Goal: Use online tool/utility: Utilize a website feature to perform a specific function

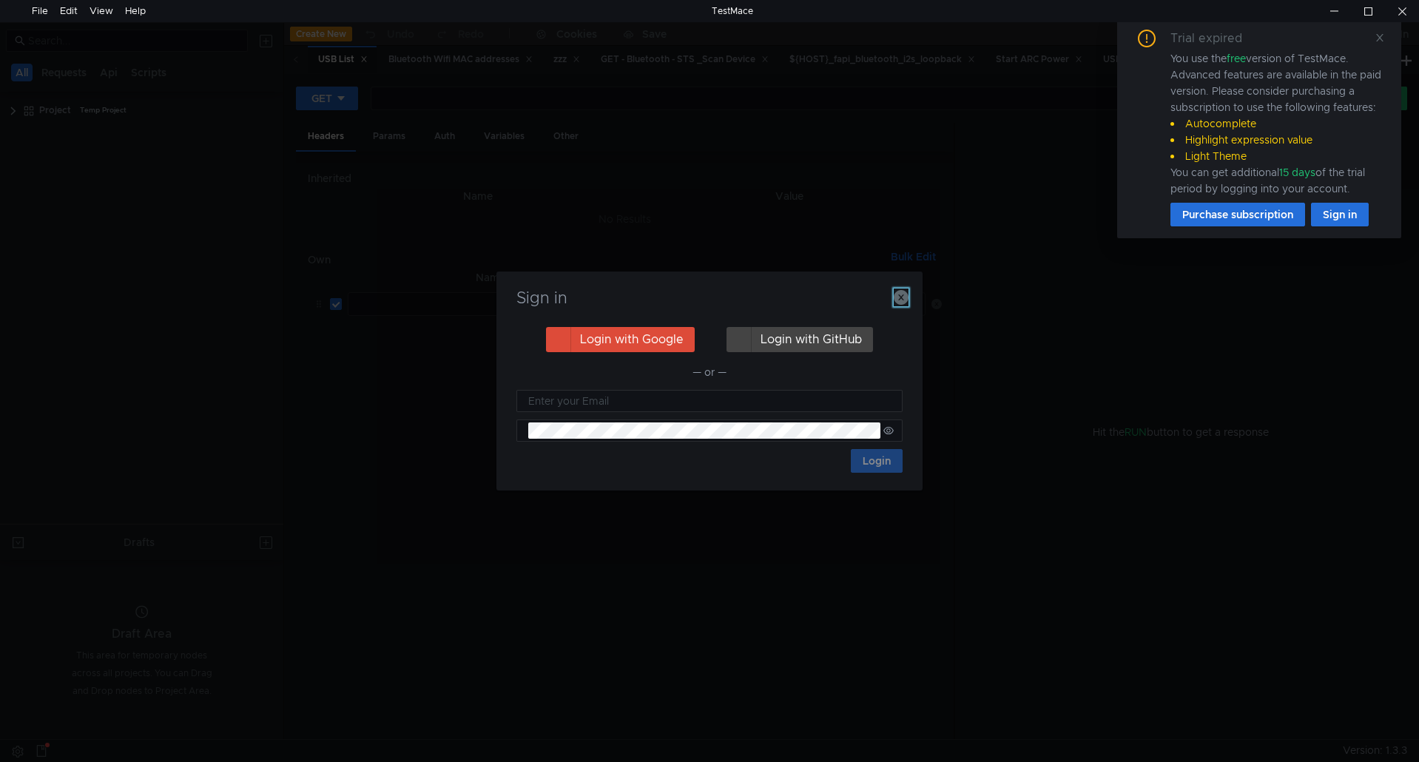
click at [900, 290] on button "button" at bounding box center [901, 298] width 15 height 18
click at [900, 297] on icon "button" at bounding box center [901, 297] width 15 height 15
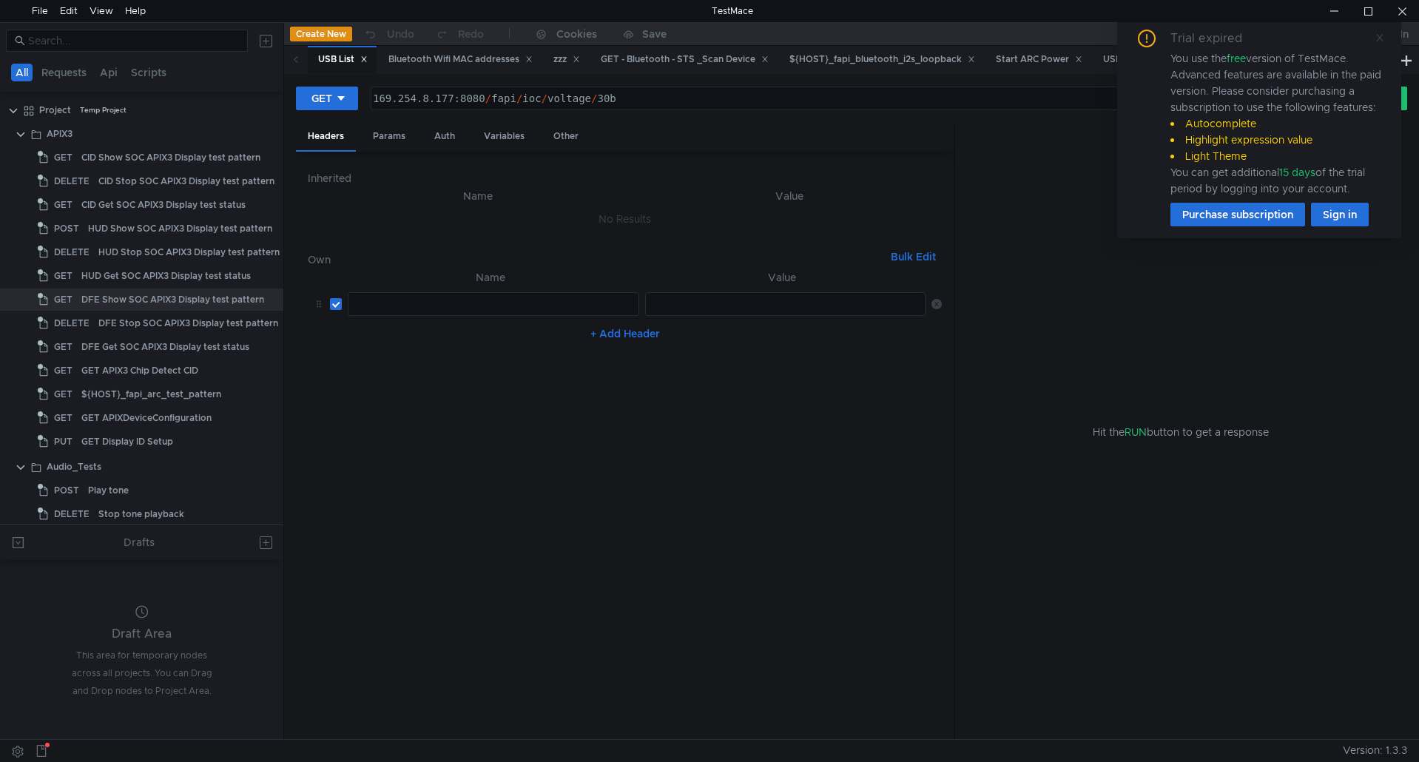
click at [1381, 38] on icon at bounding box center [1379, 37] width 7 height 7
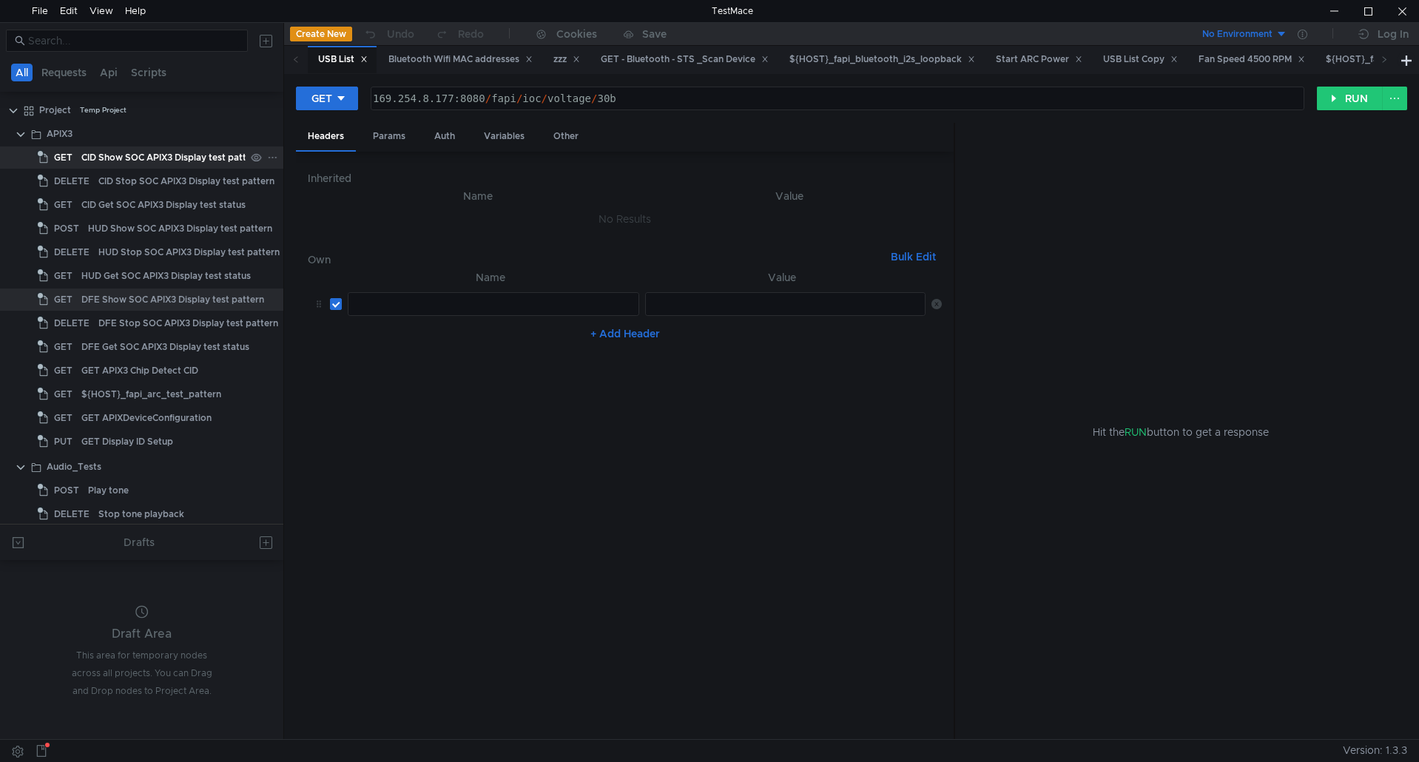
click at [142, 151] on div "CID Show SOC APIX3 Display test pattern" at bounding box center [170, 157] width 179 height 22
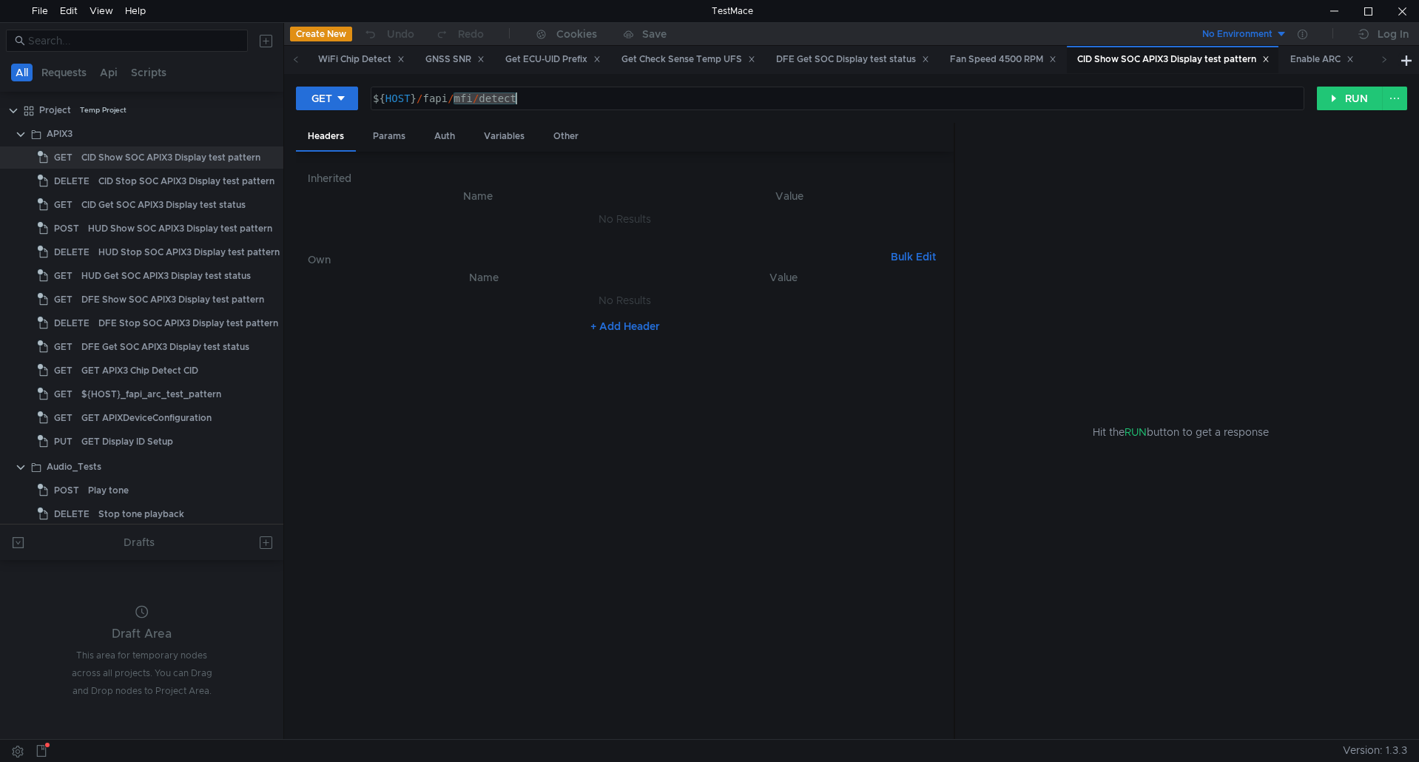
drag, startPoint x: 456, startPoint y: 101, endPoint x: 795, endPoint y: 141, distance: 341.1
click at [795, 141] on form "GET ${HOST}/fapi/mfi/detect ${ HOST } / fapi / mfi / detect ההההההההההההההההההה…" at bounding box center [851, 412] width 1111 height 653
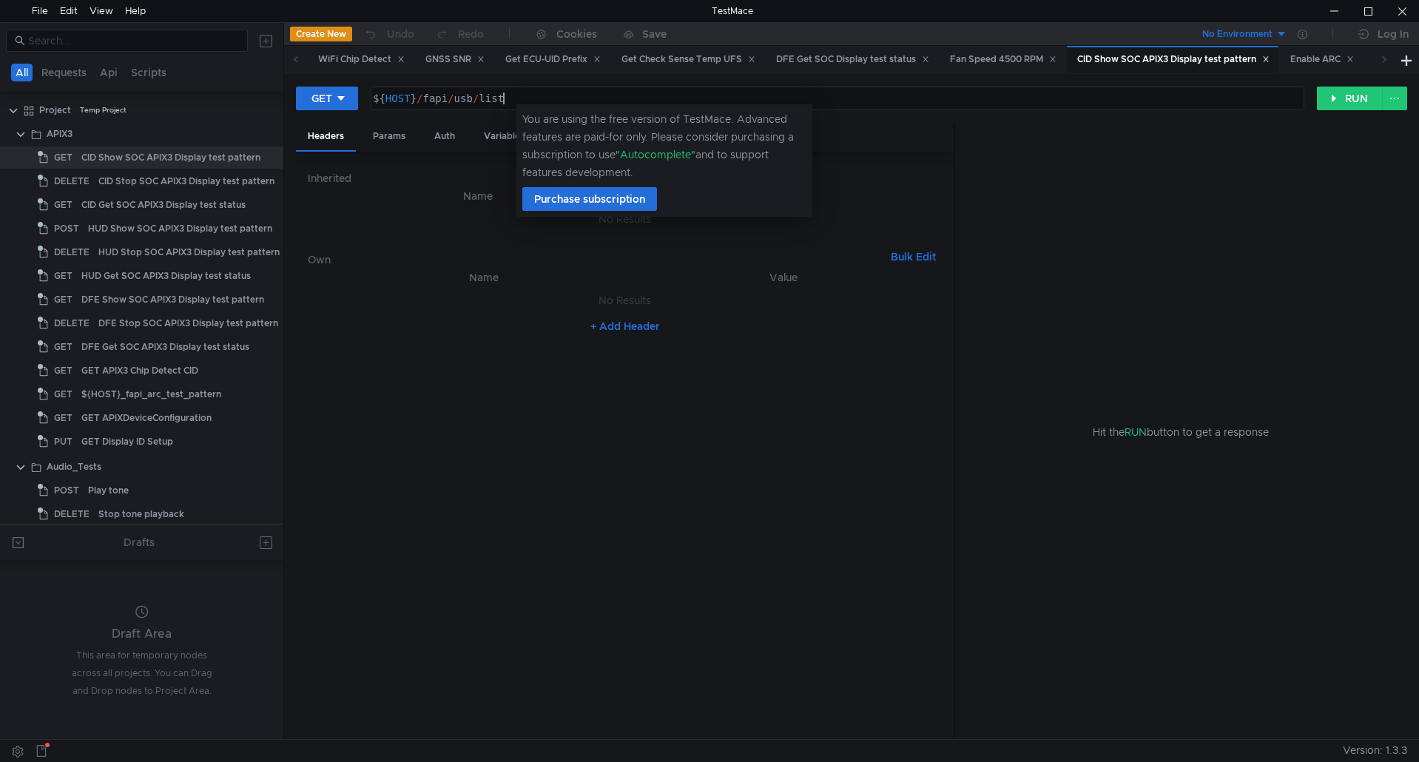
scroll to position [0, 9]
type textarea "${HOST}/fapi/usb/list"
click at [1342, 98] on button "RUN" at bounding box center [1350, 99] width 66 height 24
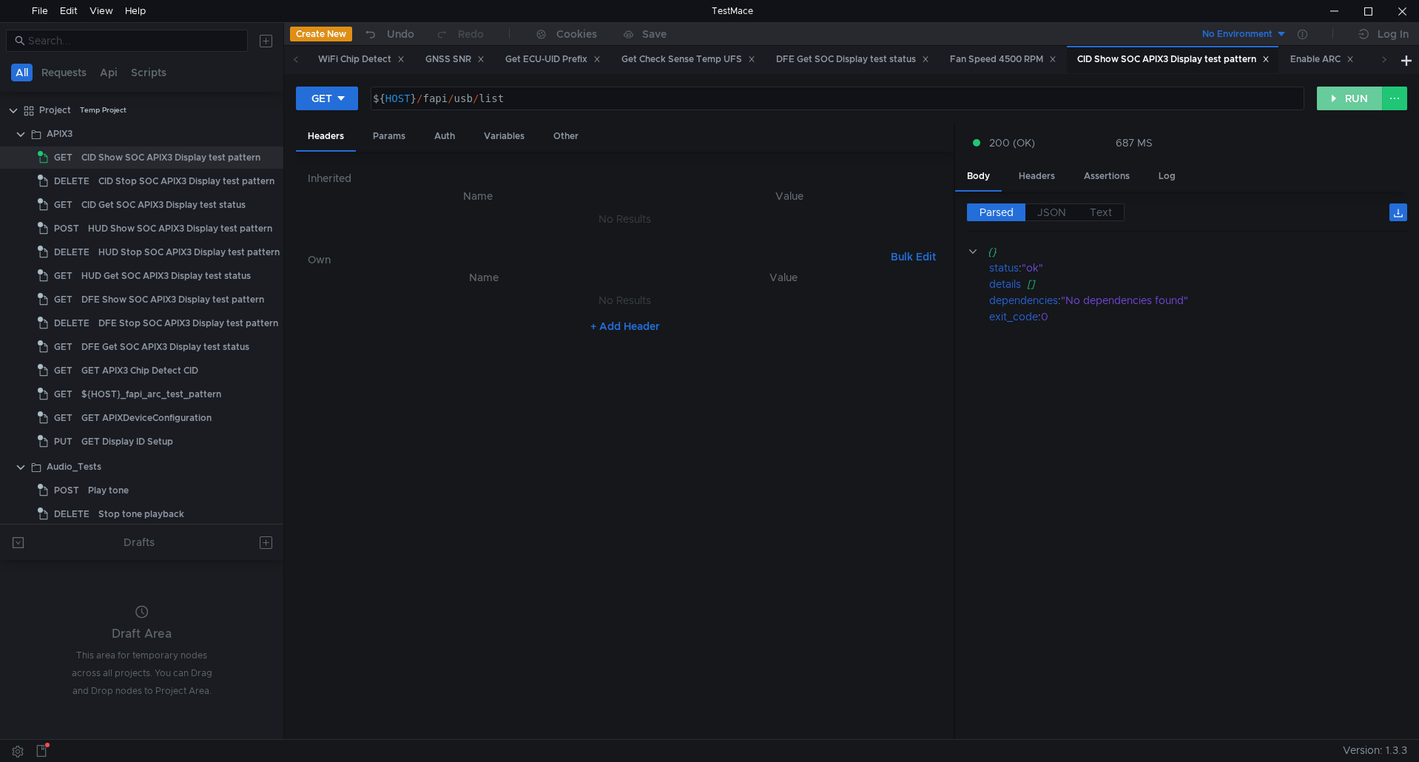
click at [1342, 98] on button "RUN" at bounding box center [1350, 99] width 66 height 24
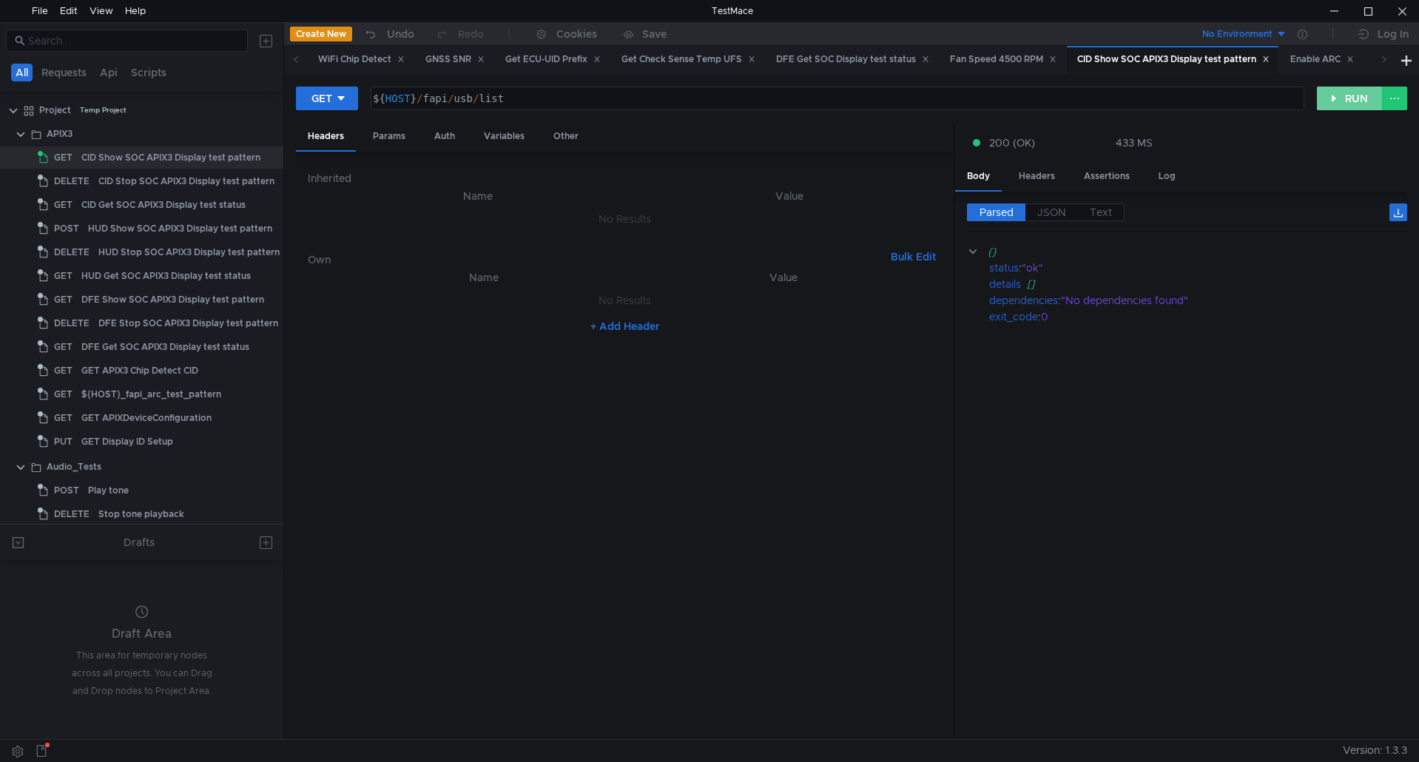
click at [1342, 98] on button "RUN" at bounding box center [1350, 99] width 66 height 24
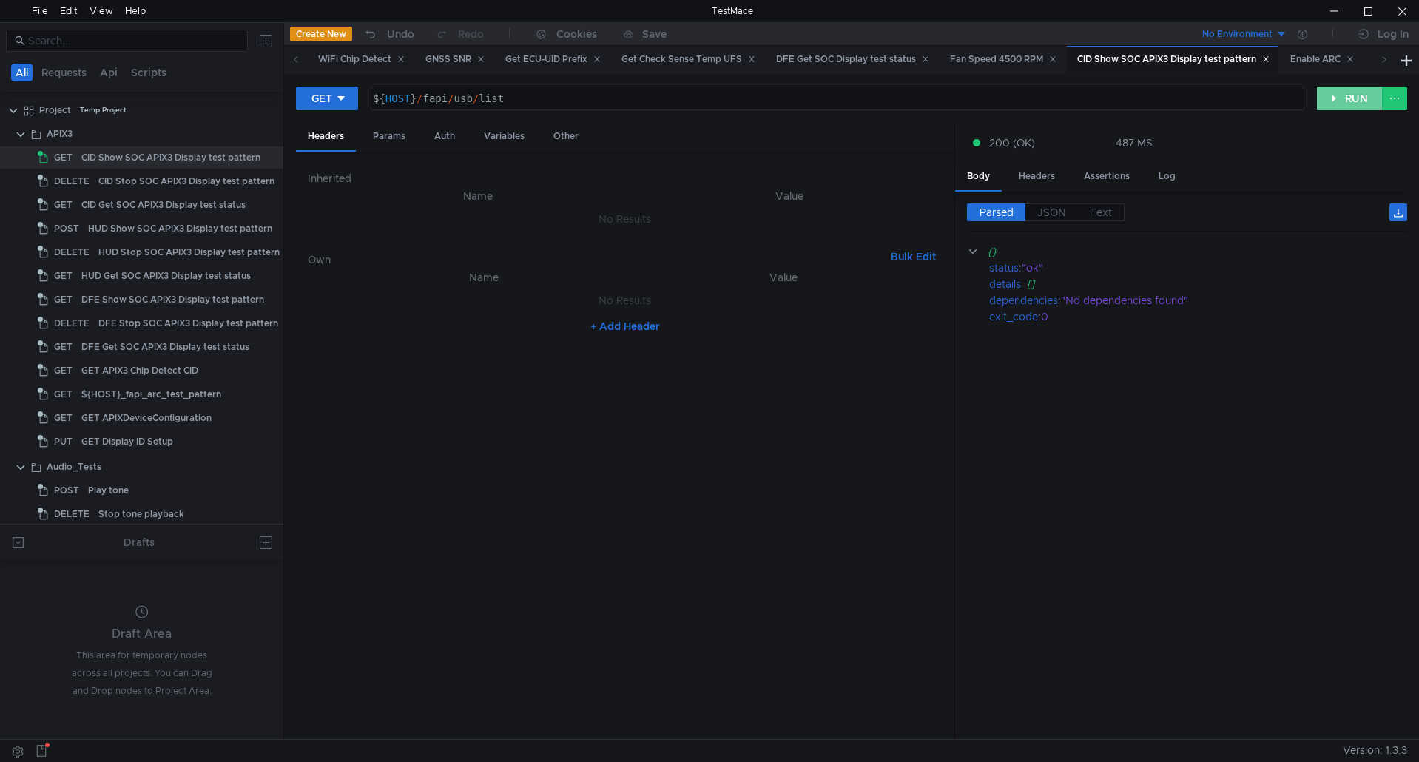
click at [1342, 98] on button "RUN" at bounding box center [1350, 99] width 66 height 24
click at [1354, 107] on button "RUN" at bounding box center [1350, 99] width 66 height 24
click at [1354, 92] on button "RUN" at bounding box center [1350, 99] width 66 height 24
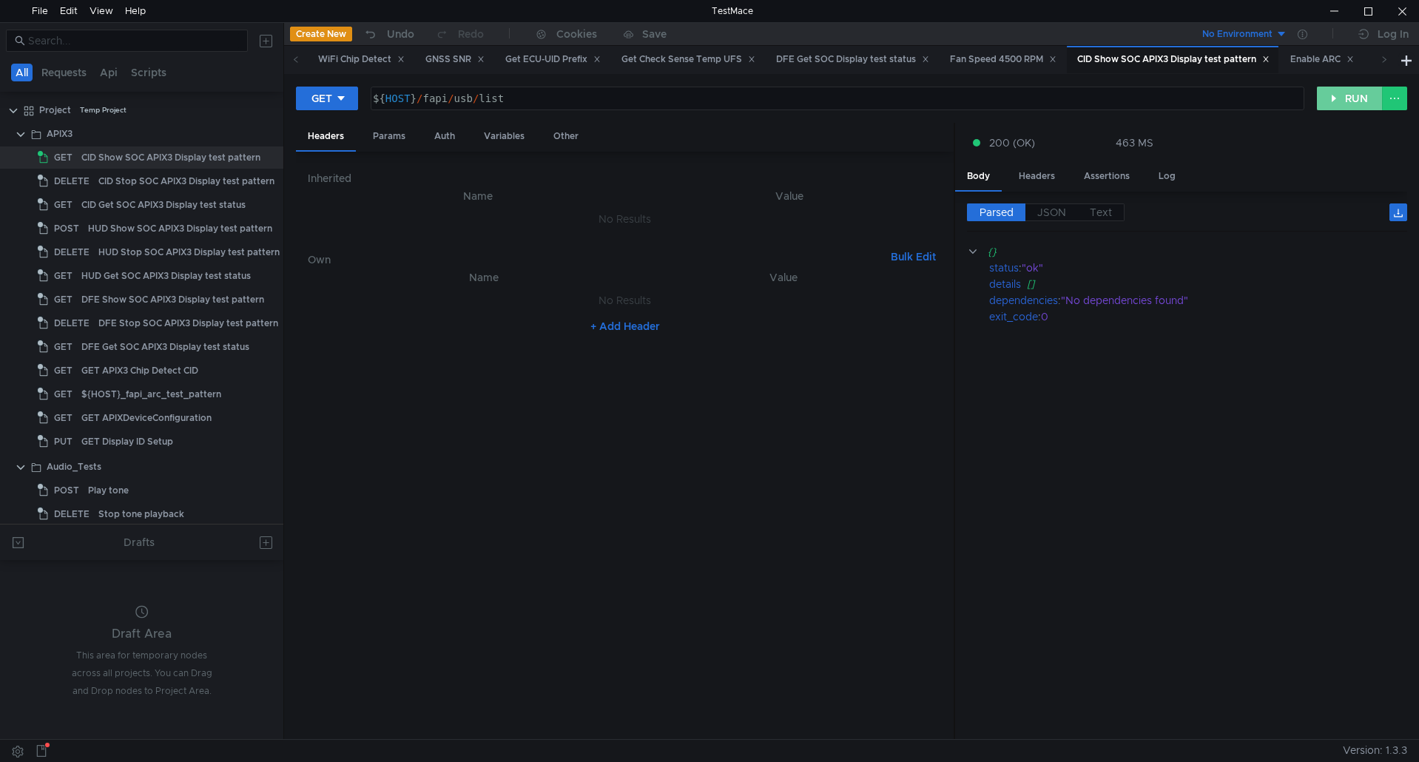
click at [1354, 92] on button "RUN" at bounding box center [1350, 99] width 66 height 24
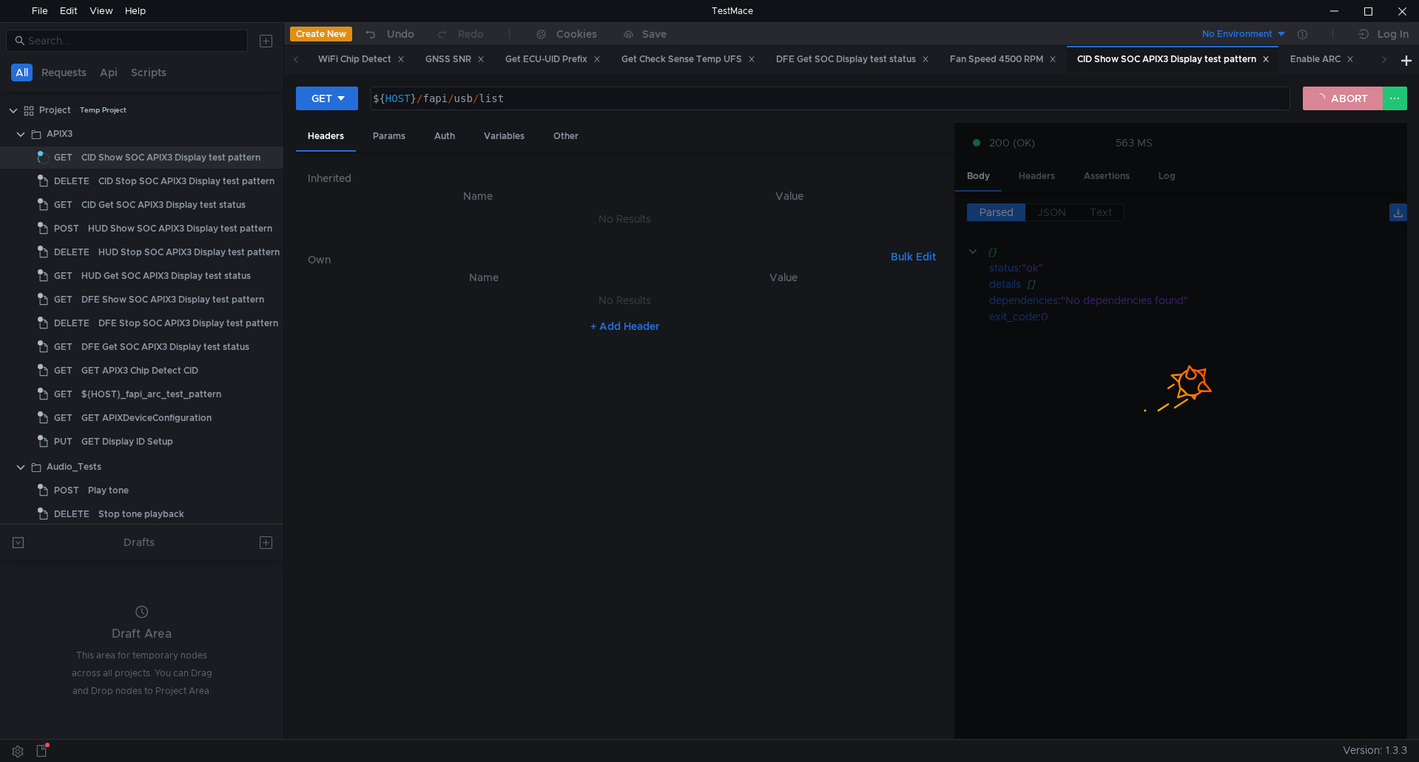
click at [1354, 95] on button "ABORT" at bounding box center [1343, 99] width 80 height 24
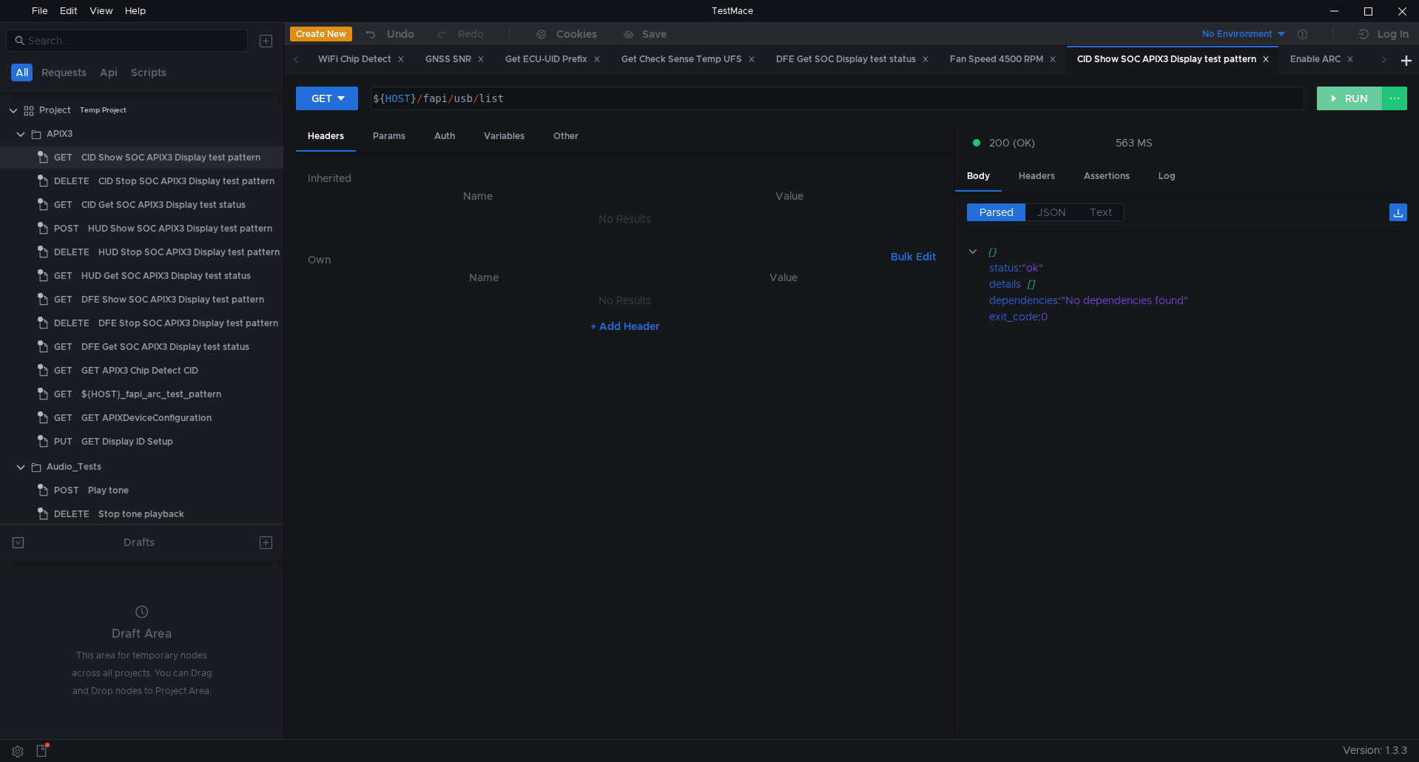
click at [1354, 95] on button "RUN" at bounding box center [1350, 99] width 66 height 24
click at [711, 98] on div "${ HOST } / fapi / usb / list" at bounding box center [836, 110] width 932 height 36
click at [1352, 100] on button "RUN" at bounding box center [1350, 99] width 66 height 24
click at [317, 117] on div "GET ${HOST}/fapi/usb/list ${ HOST } / fapi / usb / list ההההההההההההההההההההההה…" at bounding box center [851, 104] width 1111 height 37
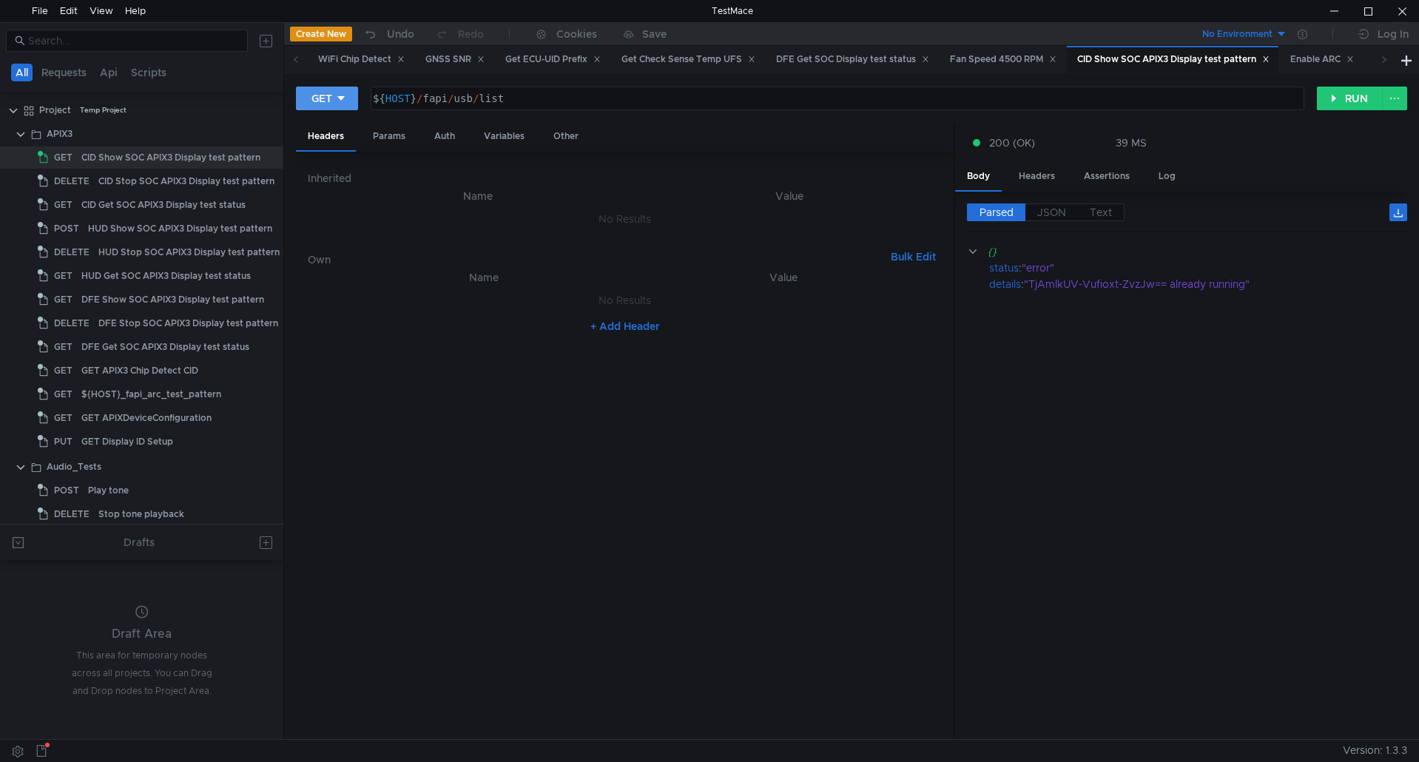
click at [326, 101] on div "GET" at bounding box center [321, 98] width 21 height 16
click at [326, 197] on li "DELETE" at bounding box center [328, 201] width 64 height 24
click at [1358, 95] on button "RUN" at bounding box center [1350, 99] width 66 height 24
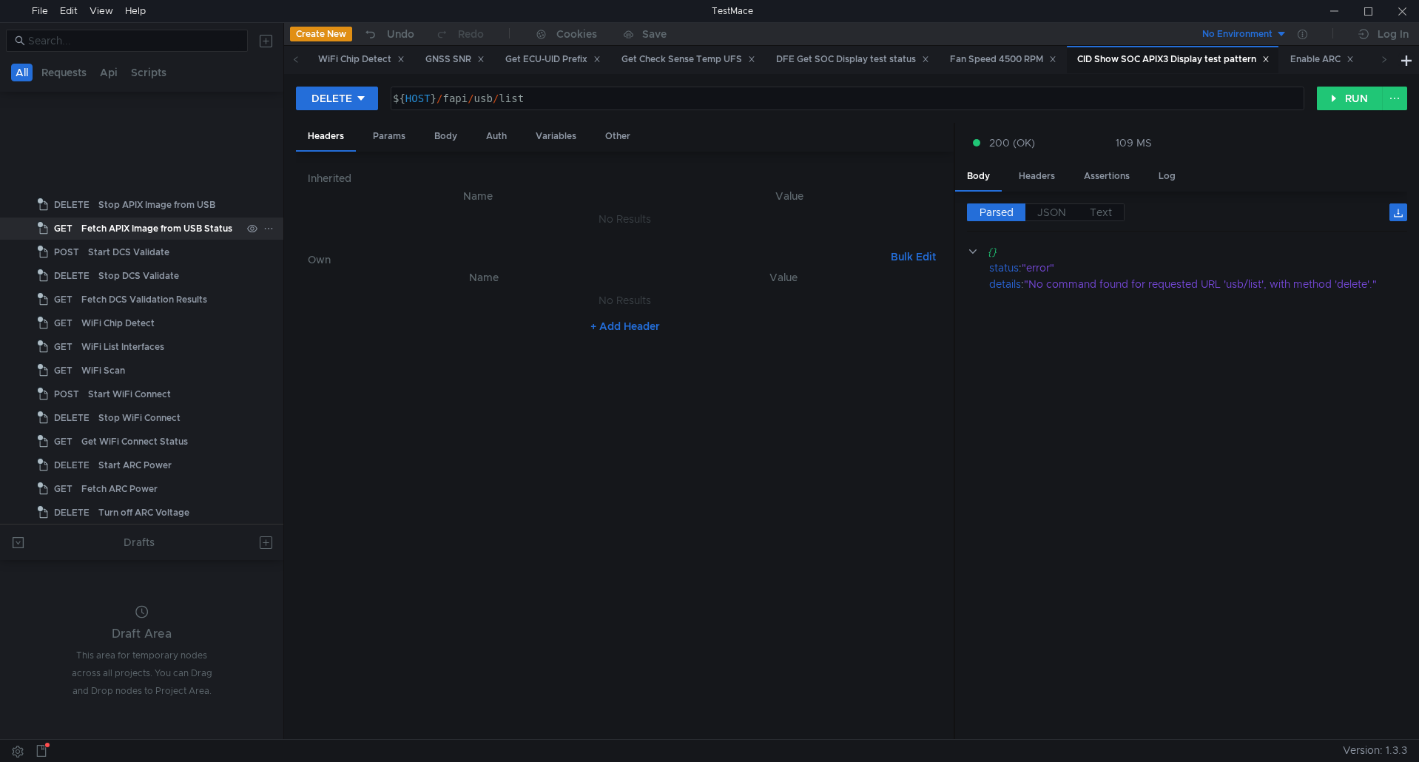
scroll to position [1776, 0]
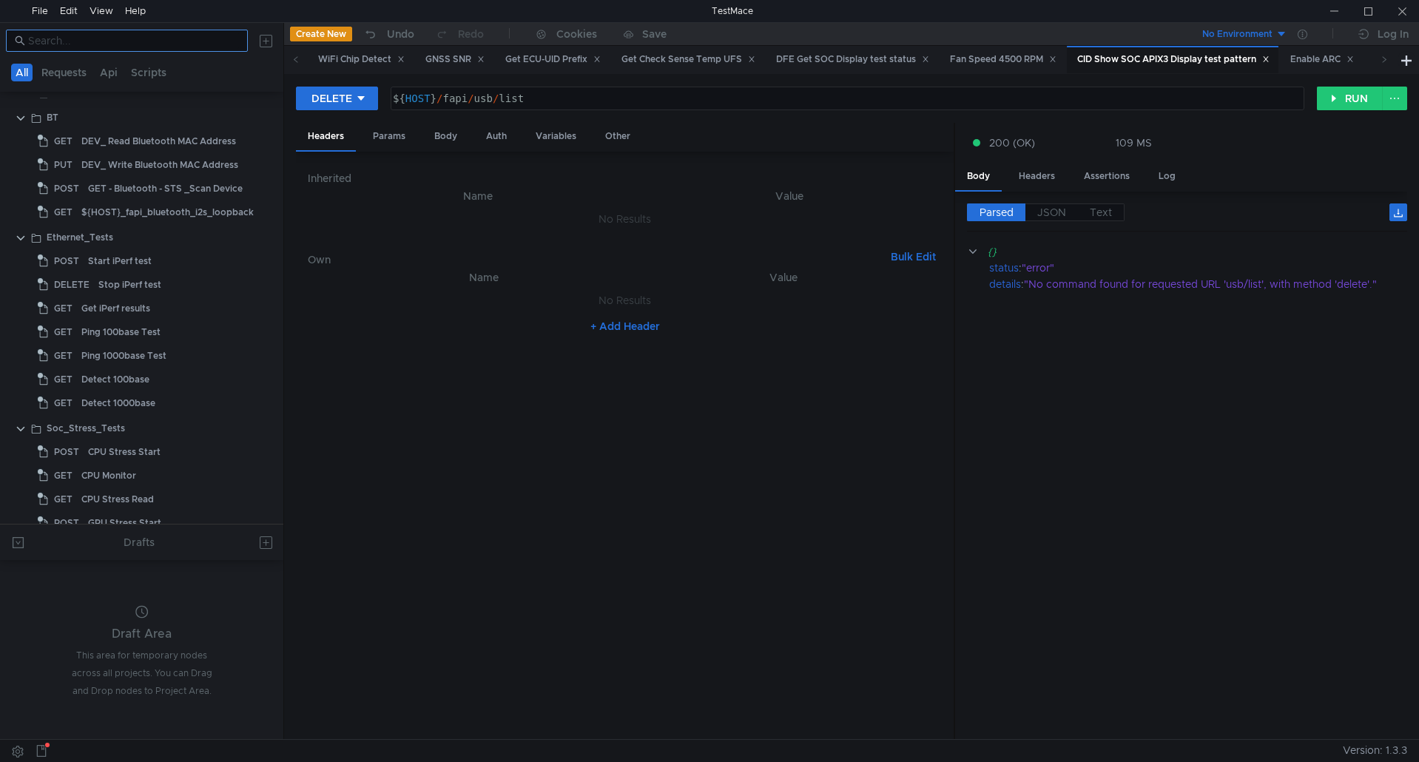
click at [129, 27] on div at bounding box center [141, 41] width 283 height 36
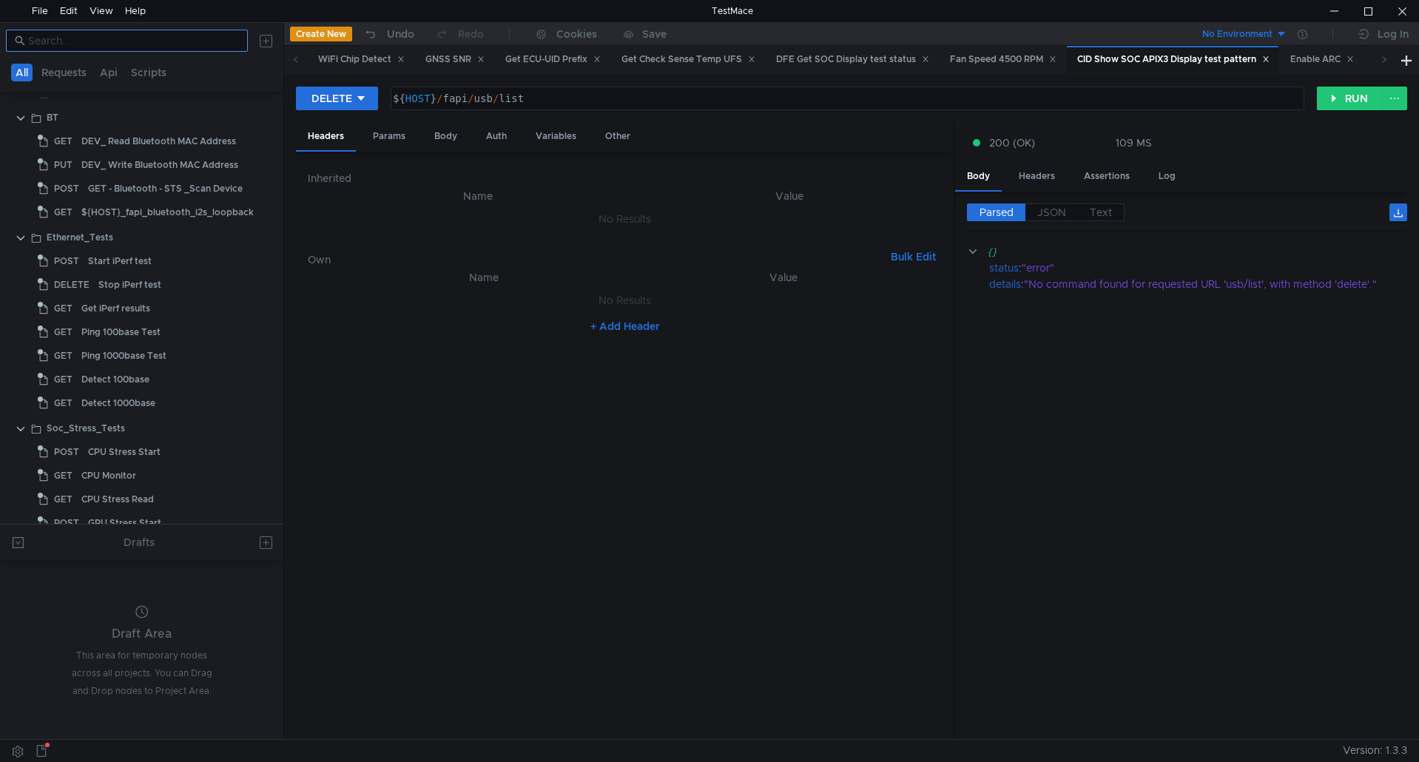
click at [129, 38] on input at bounding box center [133, 41] width 211 height 16
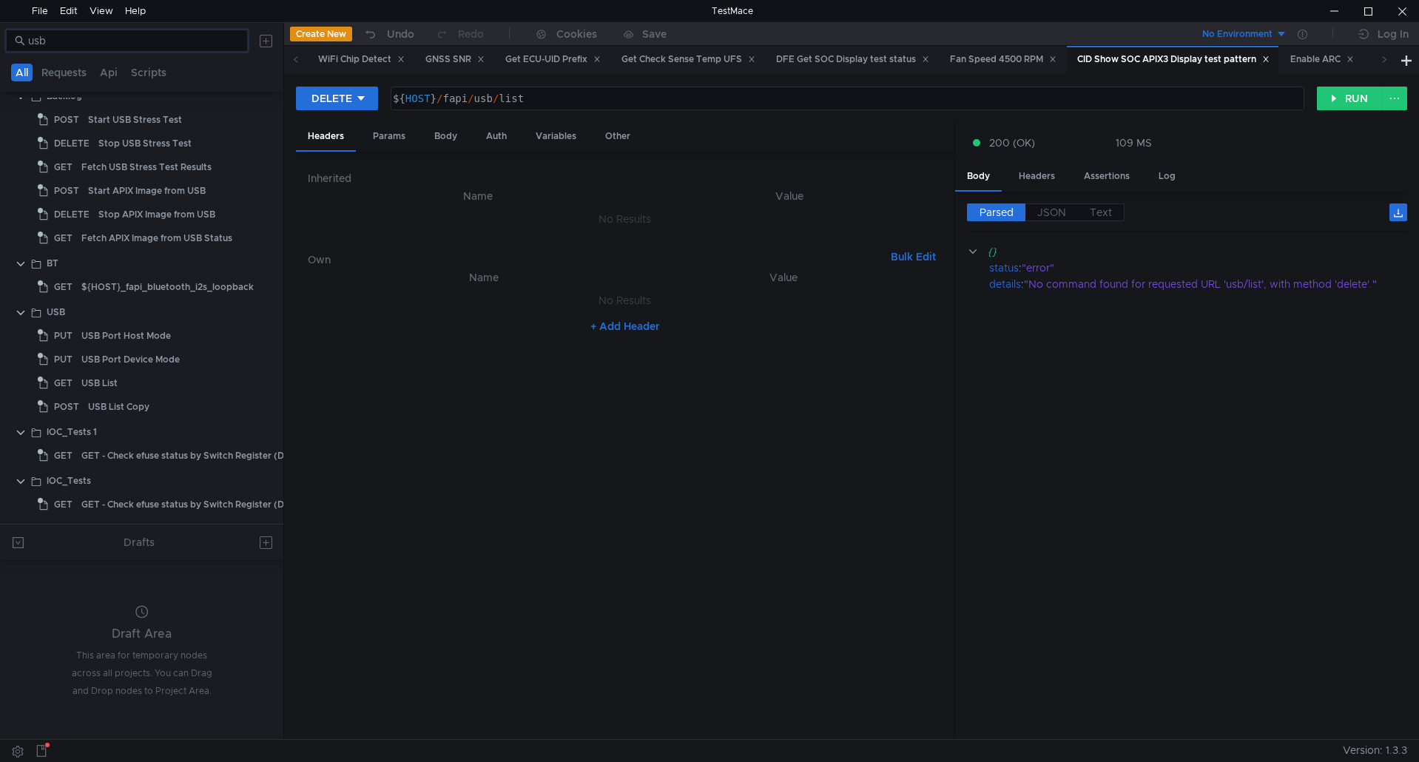
scroll to position [34, 0]
type input "usb"
click at [124, 378] on div "USB List" at bounding box center [161, 387] width 160 height 22
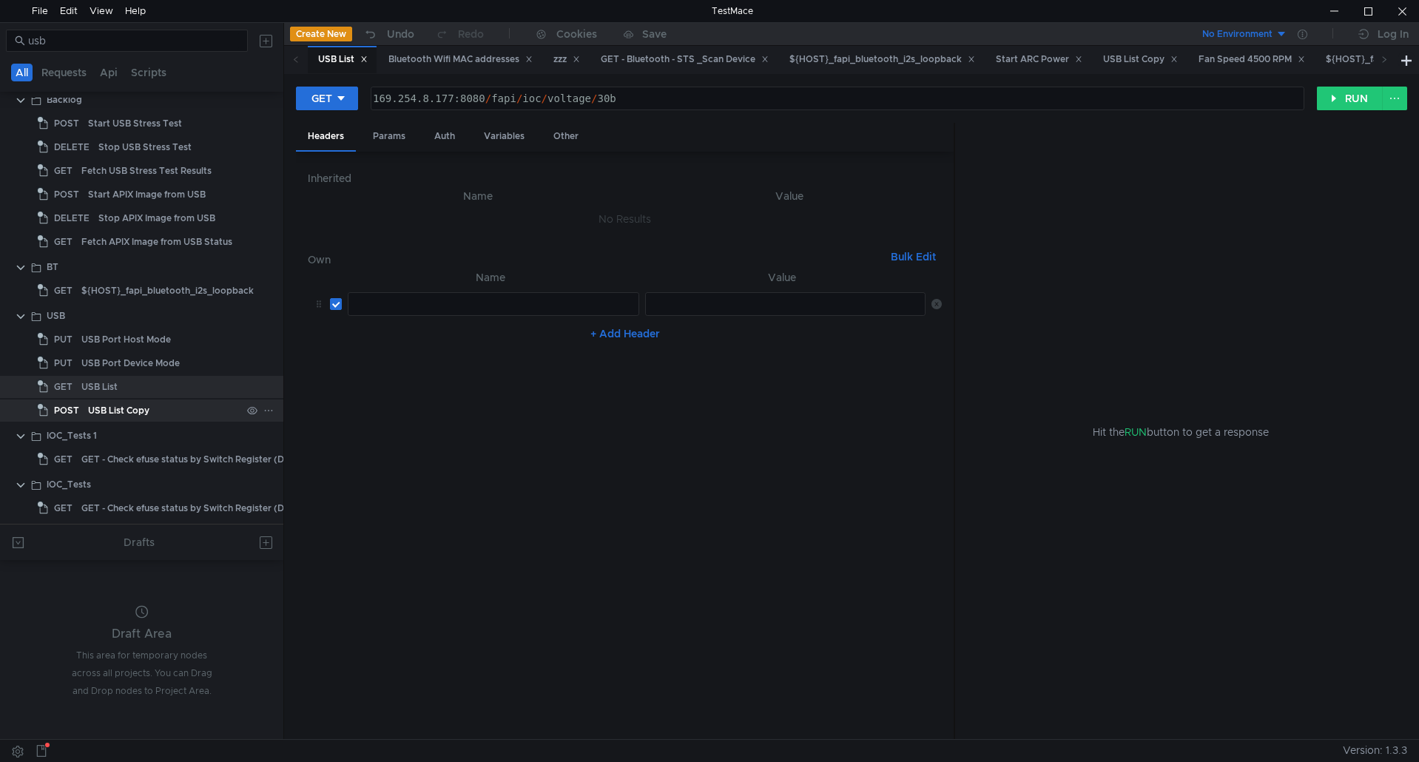
click at [136, 407] on div "USB List Copy" at bounding box center [118, 411] width 61 height 22
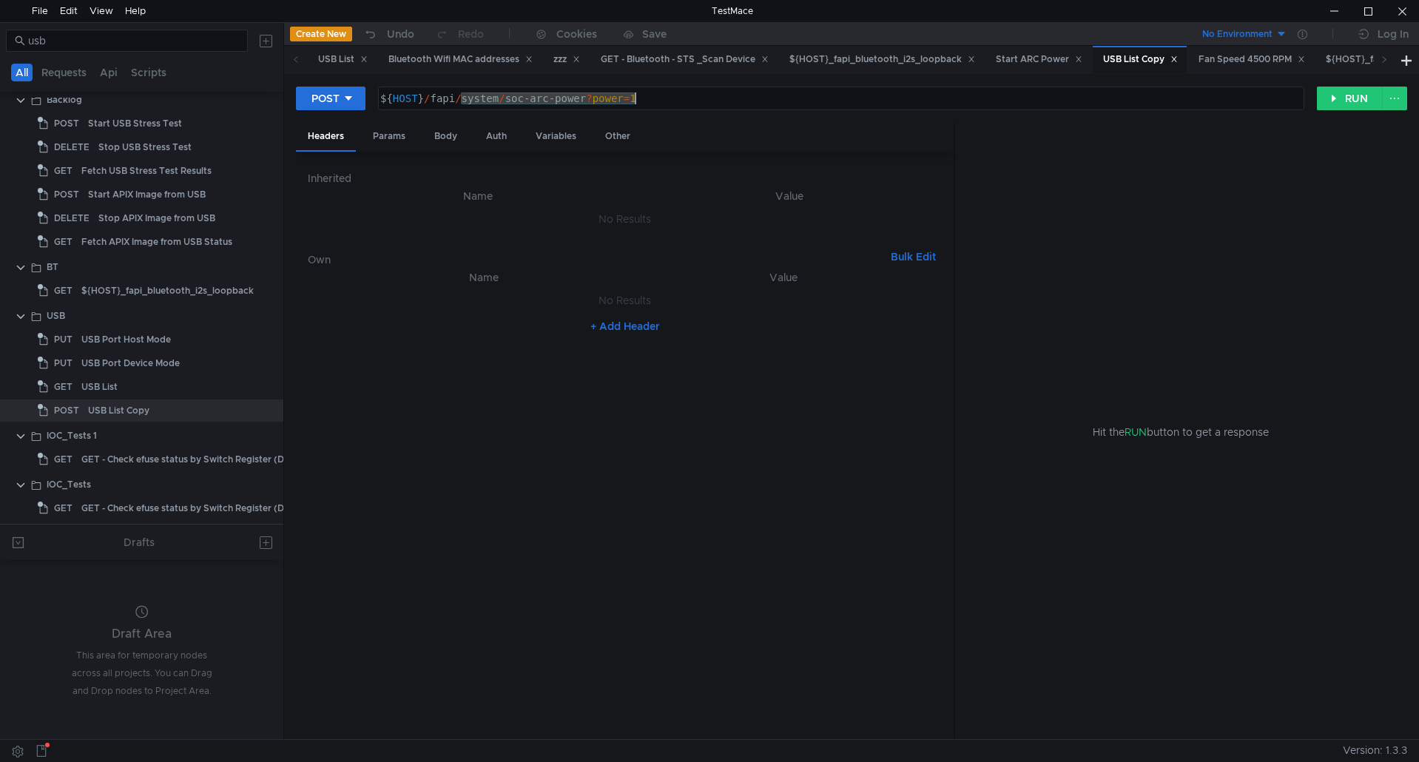
drag, startPoint x: 461, startPoint y: 98, endPoint x: 789, endPoint y: 95, distance: 327.8
click at [789, 95] on div "${ HOST } / fapi / system / soc-arc-power ? power = 1" at bounding box center [839, 110] width 925 height 36
type textarea "${HOST}/fapi/usb/list"
click at [354, 102] on button "POST" at bounding box center [331, 99] width 70 height 24
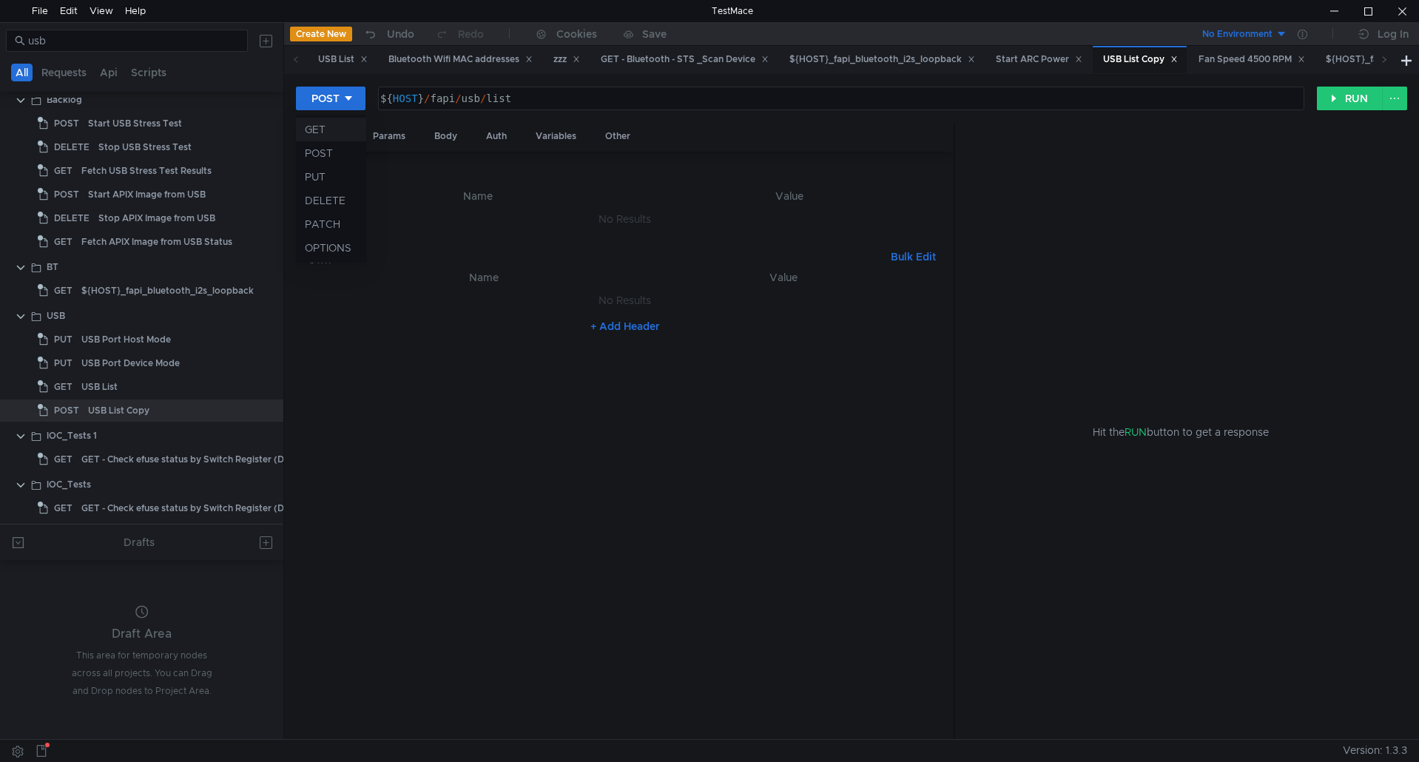
click at [338, 132] on li "GET" at bounding box center [331, 130] width 70 height 24
click at [1356, 96] on button "RUN" at bounding box center [1350, 99] width 66 height 24
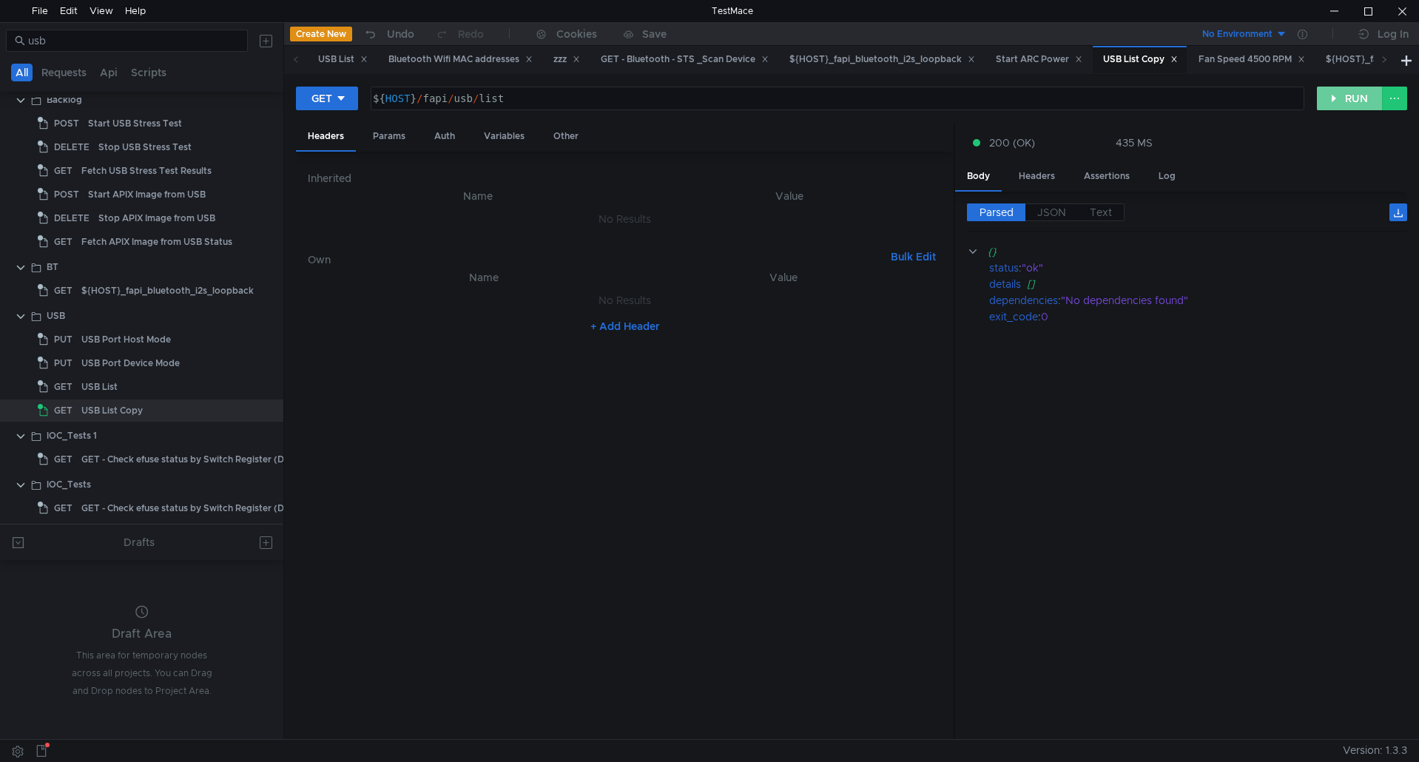
click at [1356, 96] on button "RUN" at bounding box center [1350, 99] width 66 height 24
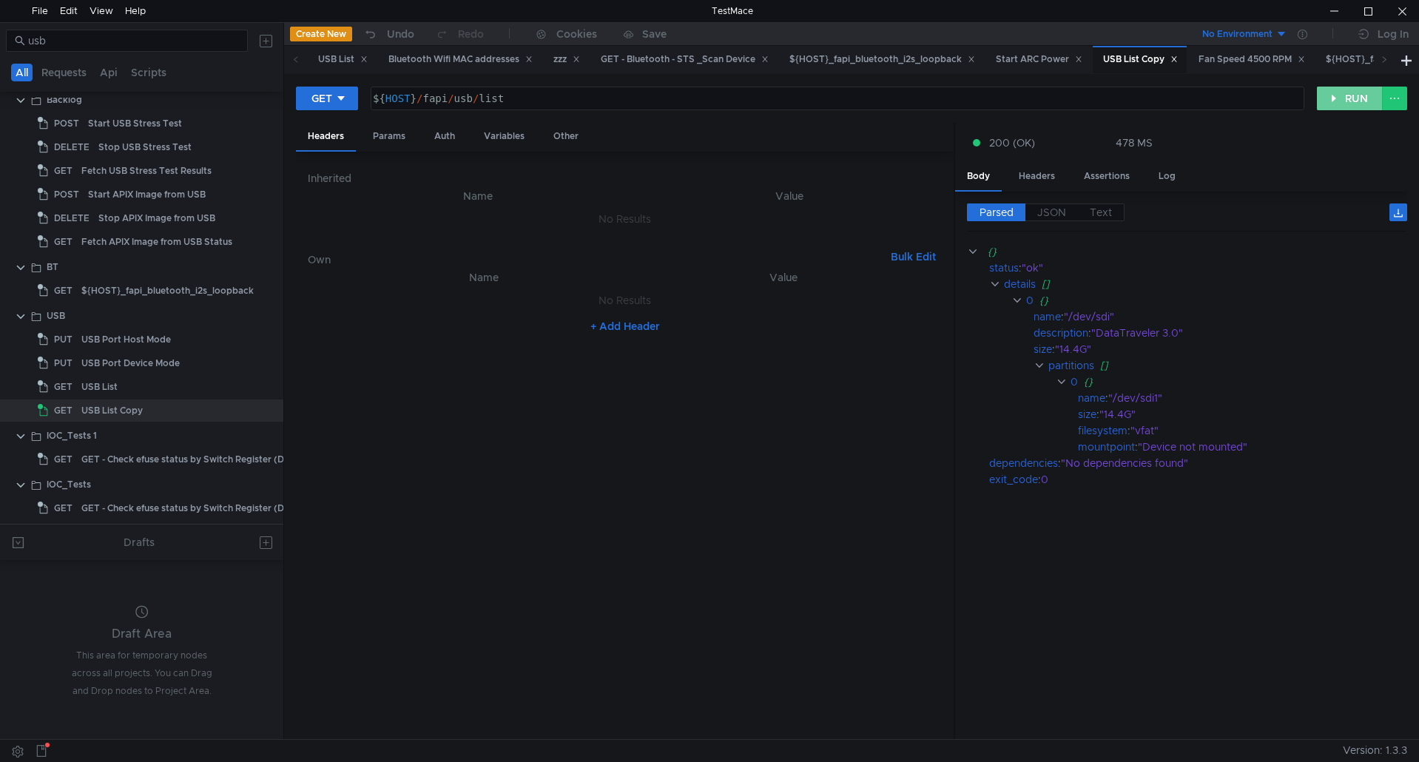
click at [1356, 96] on button "RUN" at bounding box center [1350, 99] width 66 height 24
click at [1355, 109] on button "RUN" at bounding box center [1350, 99] width 66 height 24
click at [1352, 103] on button "RUN" at bounding box center [1350, 99] width 66 height 24
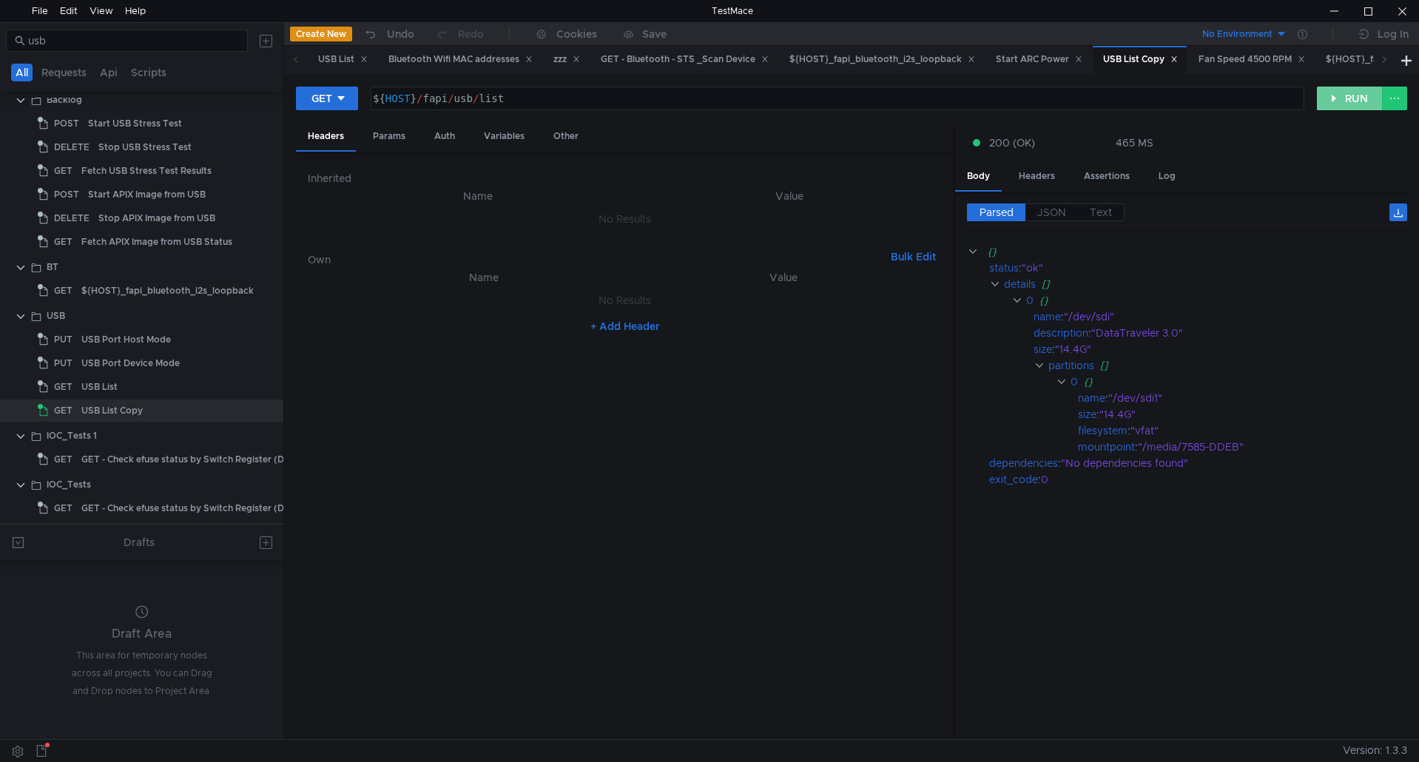
click at [1352, 103] on button "RUN" at bounding box center [1350, 99] width 66 height 24
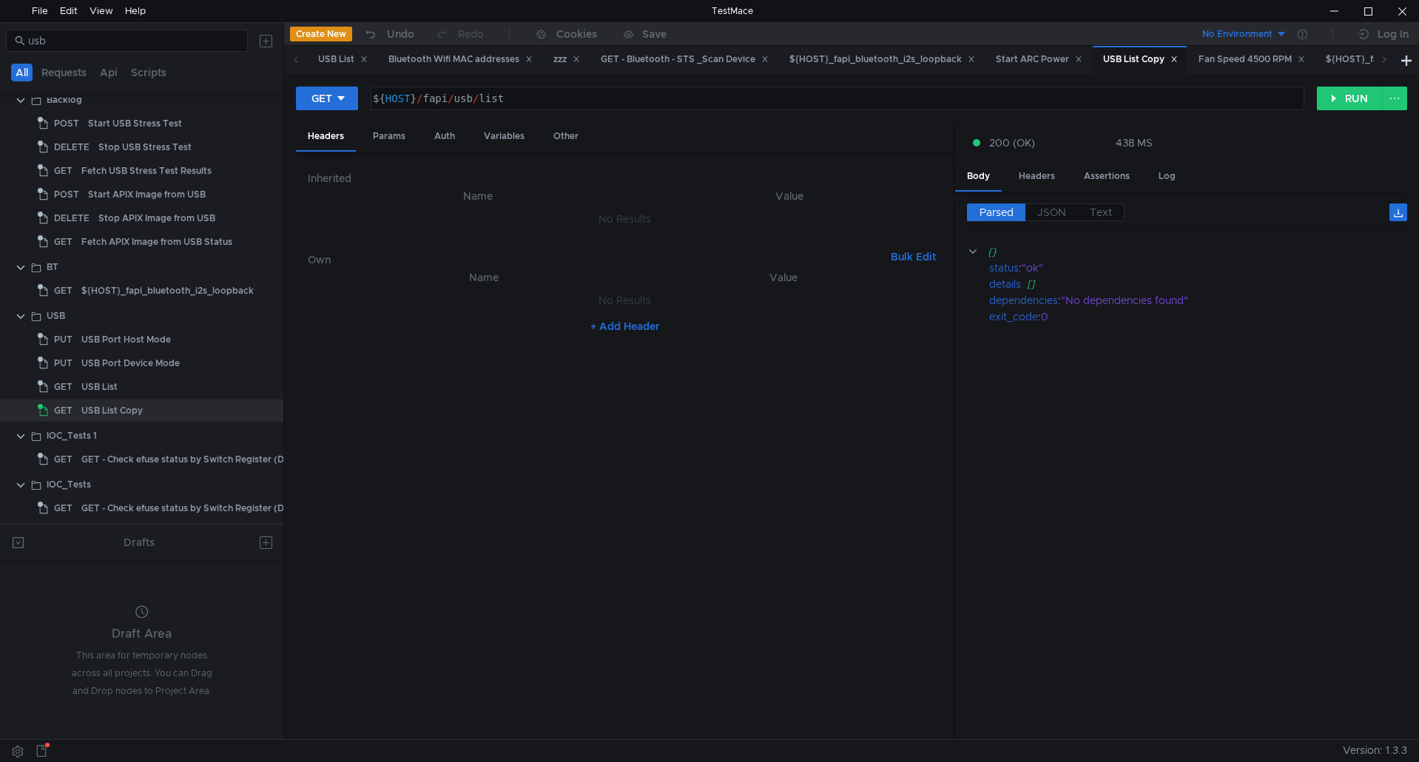
click at [1346, 84] on div "GET ${HOST}/fapi/usb/list ${ HOST } / fapi / usb / list ההההההההההההההההההההההה…" at bounding box center [851, 406] width 1135 height 665
click at [1337, 93] on button "RUN" at bounding box center [1350, 99] width 66 height 24
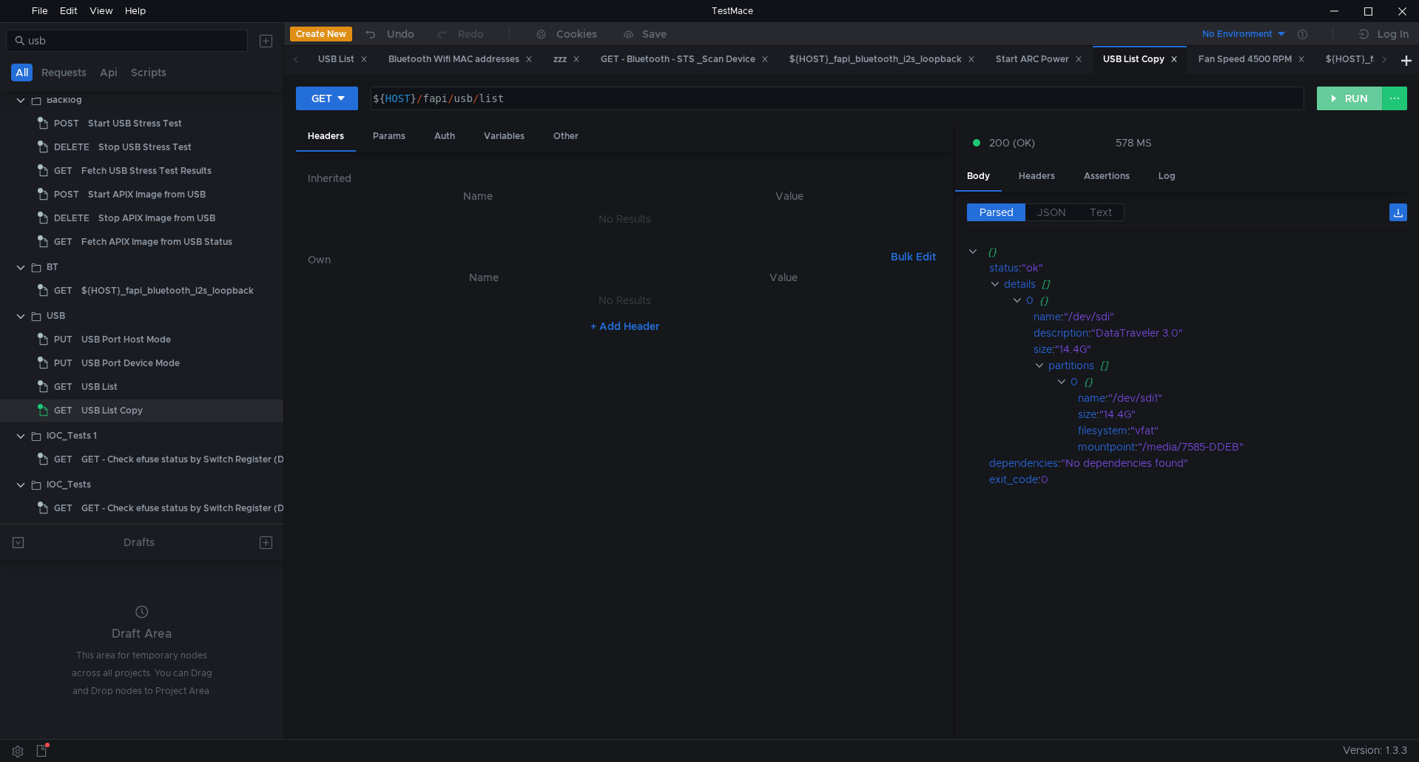
click at [1337, 95] on button "RUN" at bounding box center [1350, 99] width 66 height 24
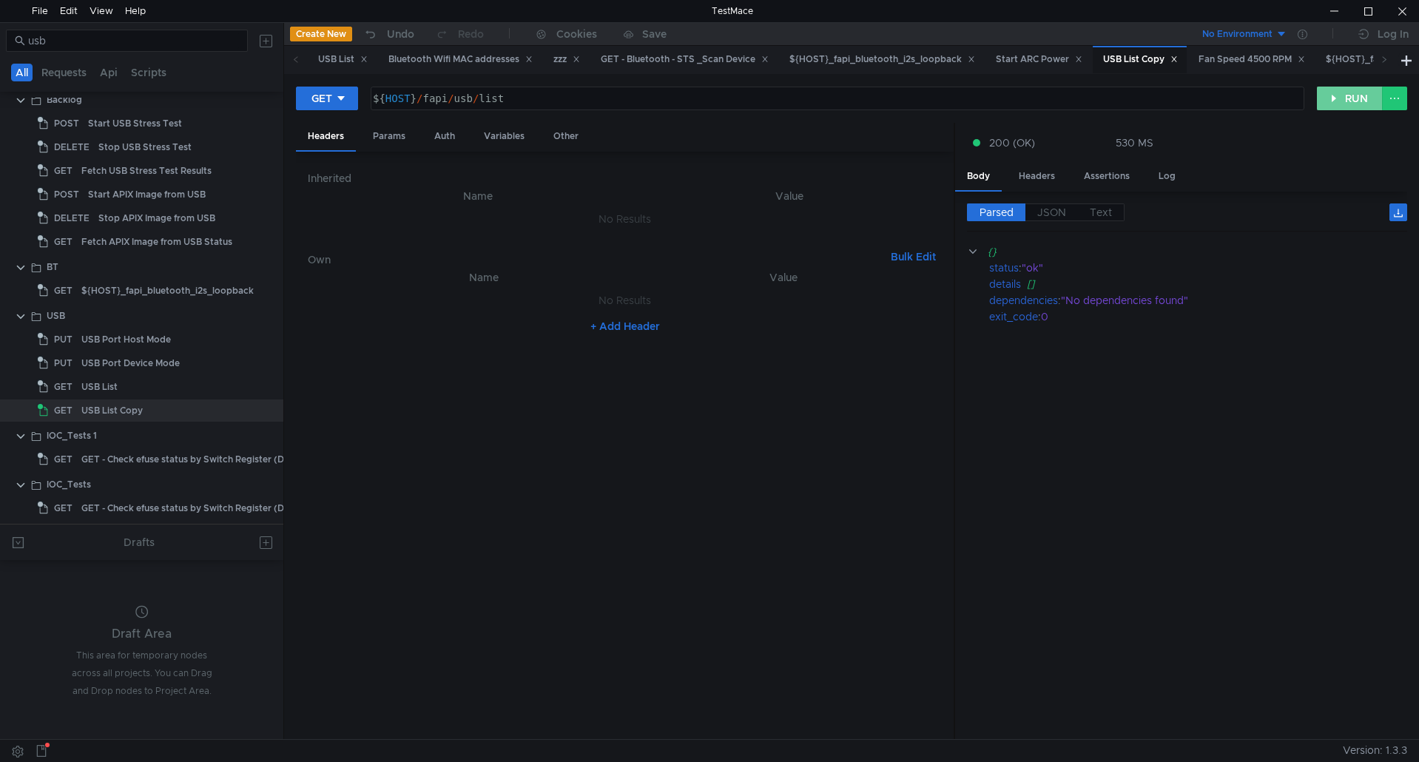
click at [1337, 95] on button "RUN" at bounding box center [1350, 99] width 66 height 24
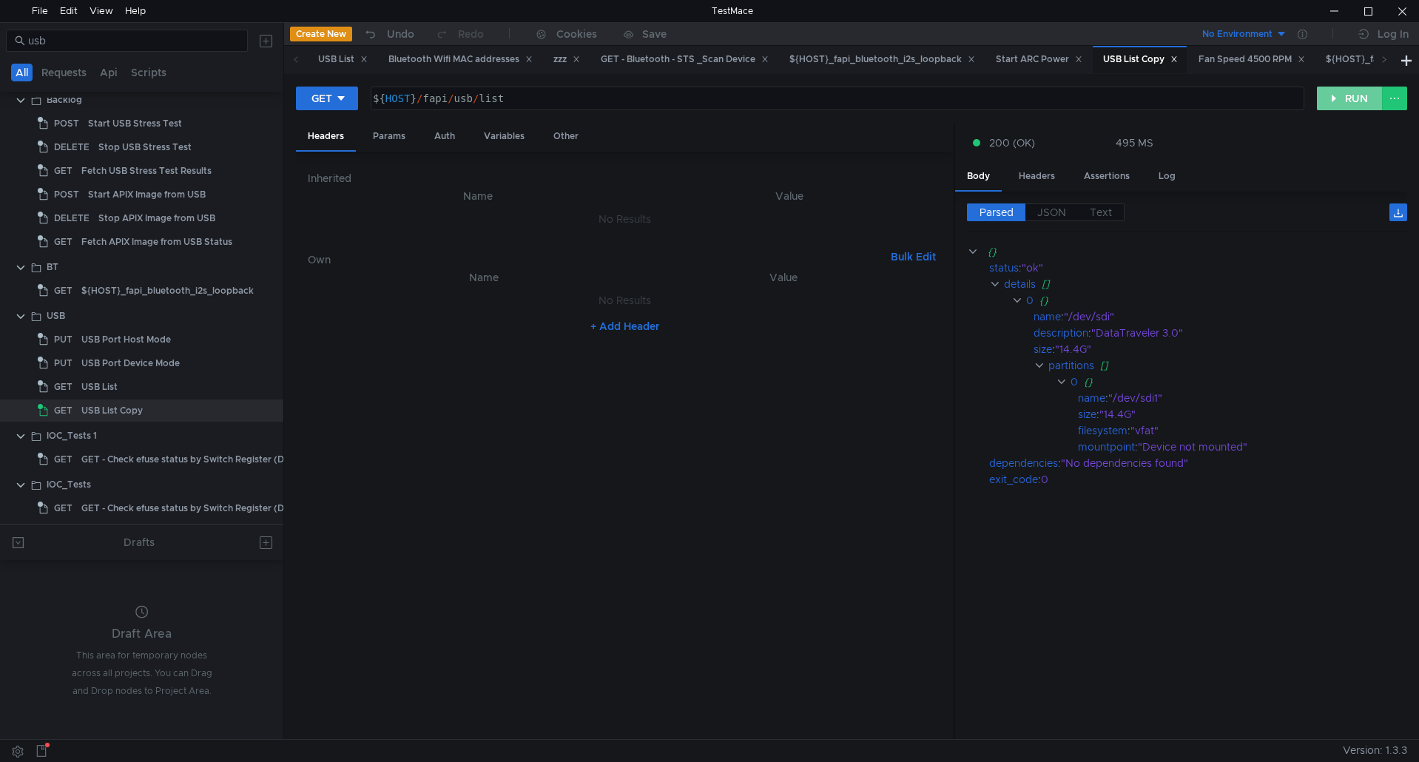
click at [1347, 105] on button "RUN" at bounding box center [1350, 99] width 66 height 24
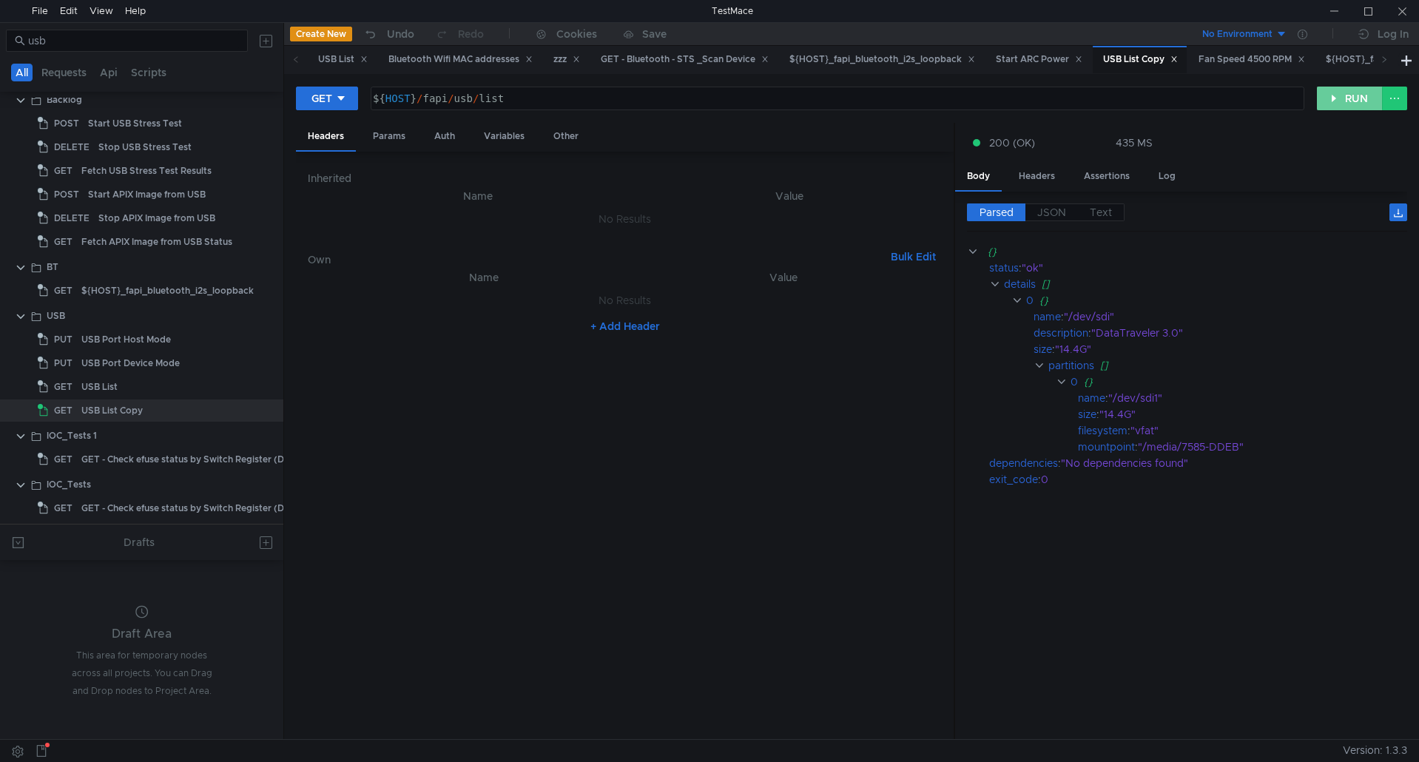
click at [1357, 107] on button "RUN" at bounding box center [1350, 99] width 66 height 24
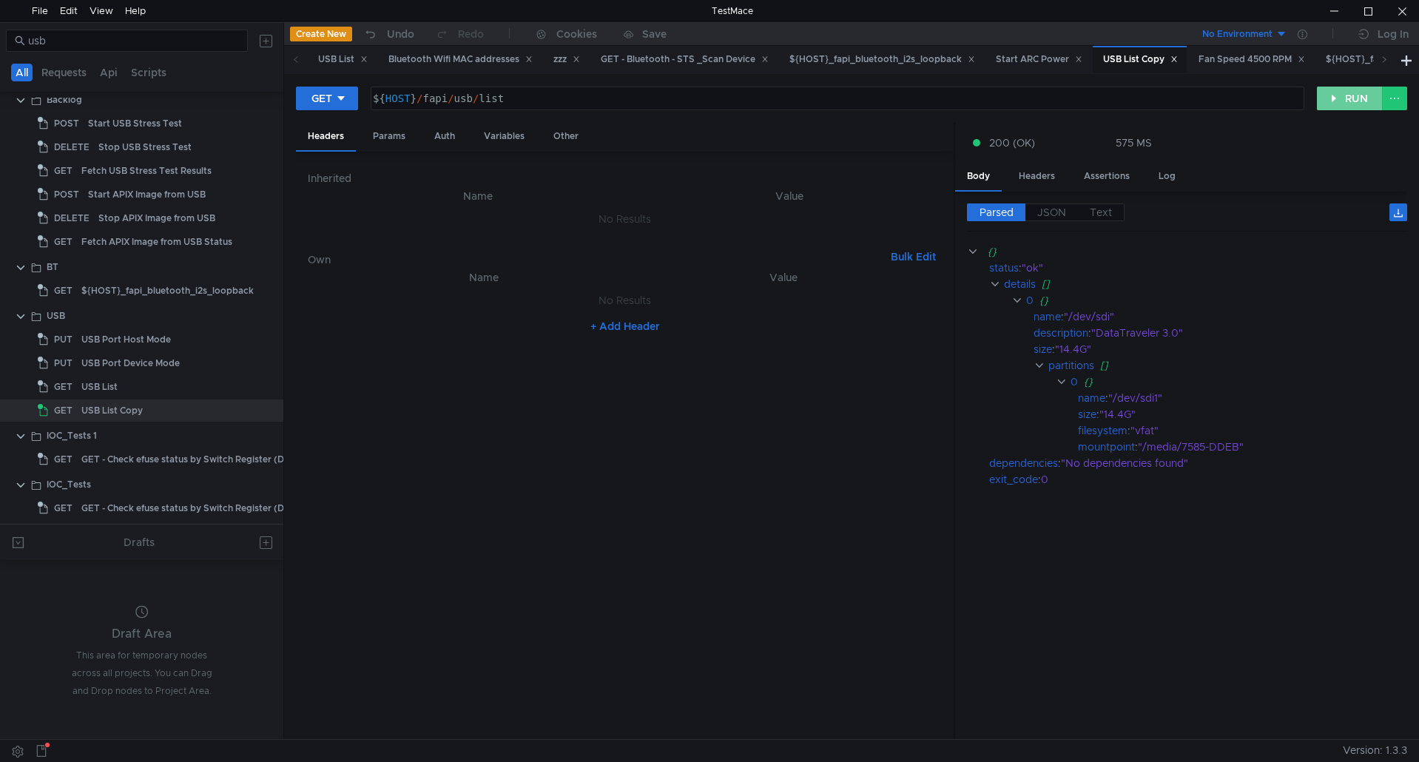
click at [1357, 109] on button "RUN" at bounding box center [1350, 99] width 66 height 24
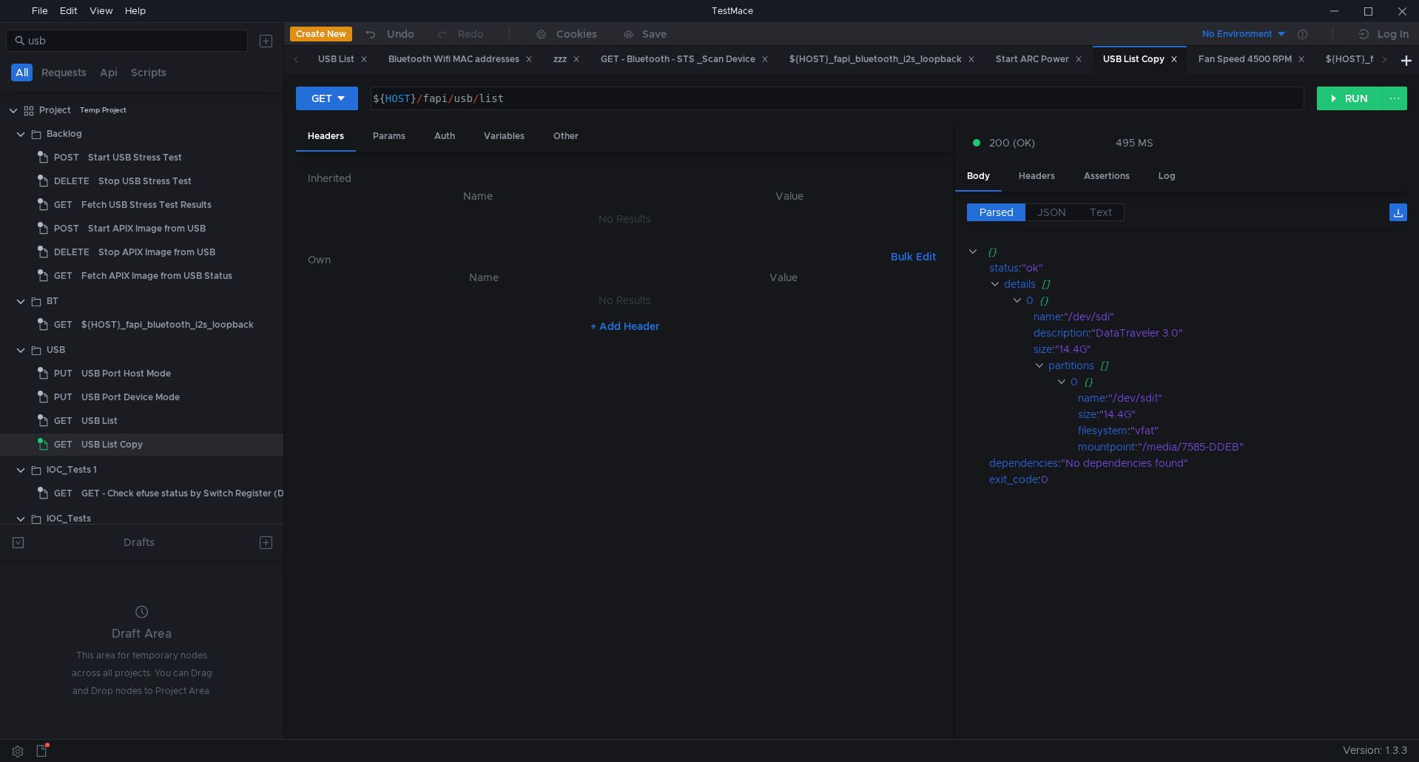
scroll to position [0, 9]
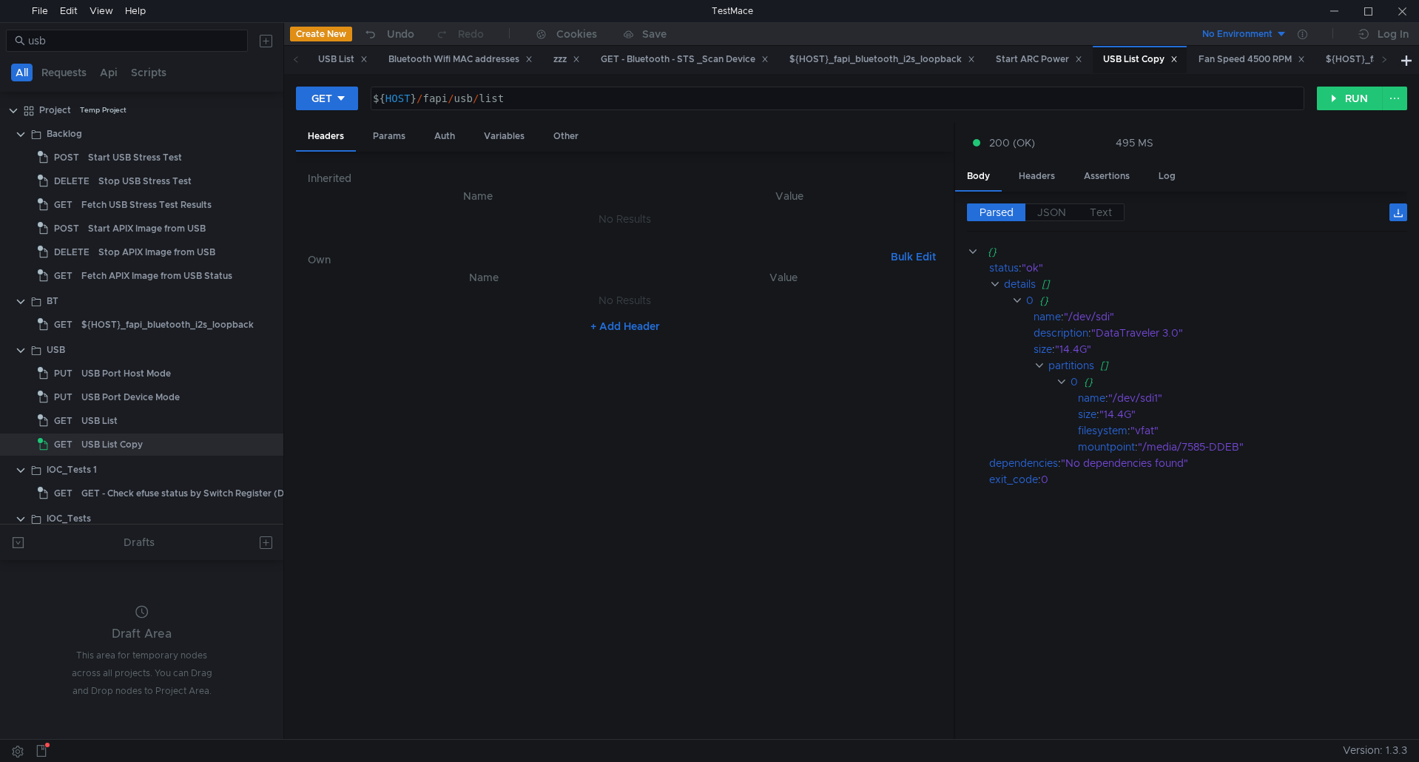
scroll to position [0, 9]
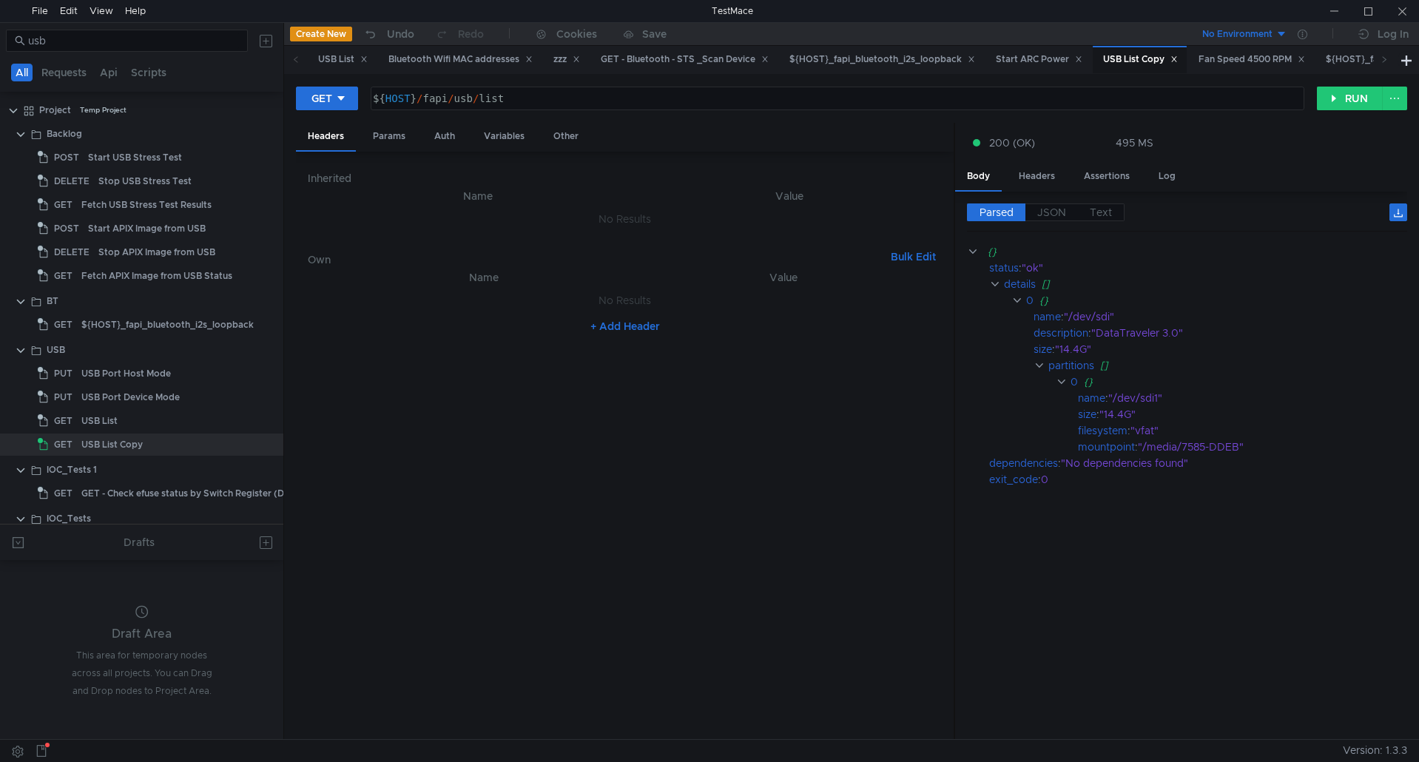
scroll to position [0, 9]
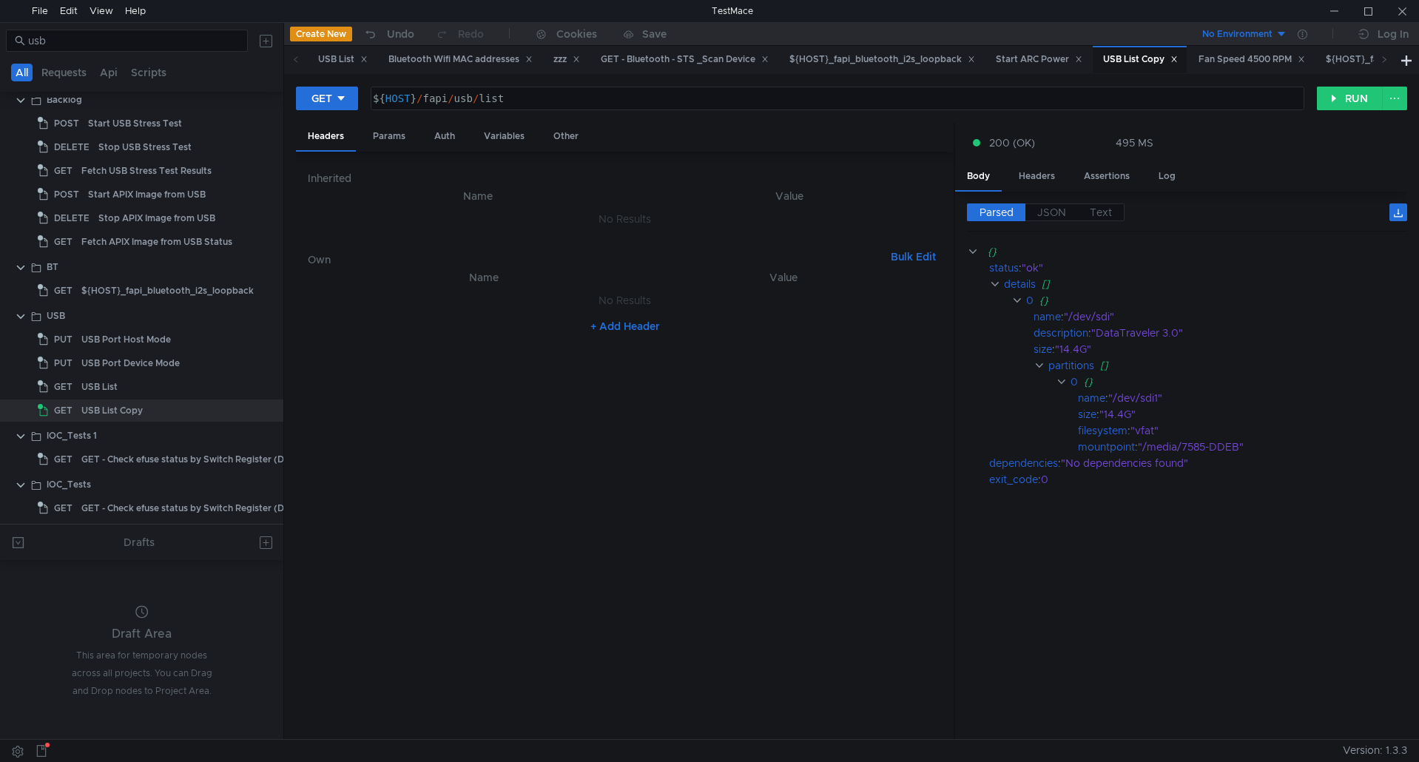
scroll to position [0, 9]
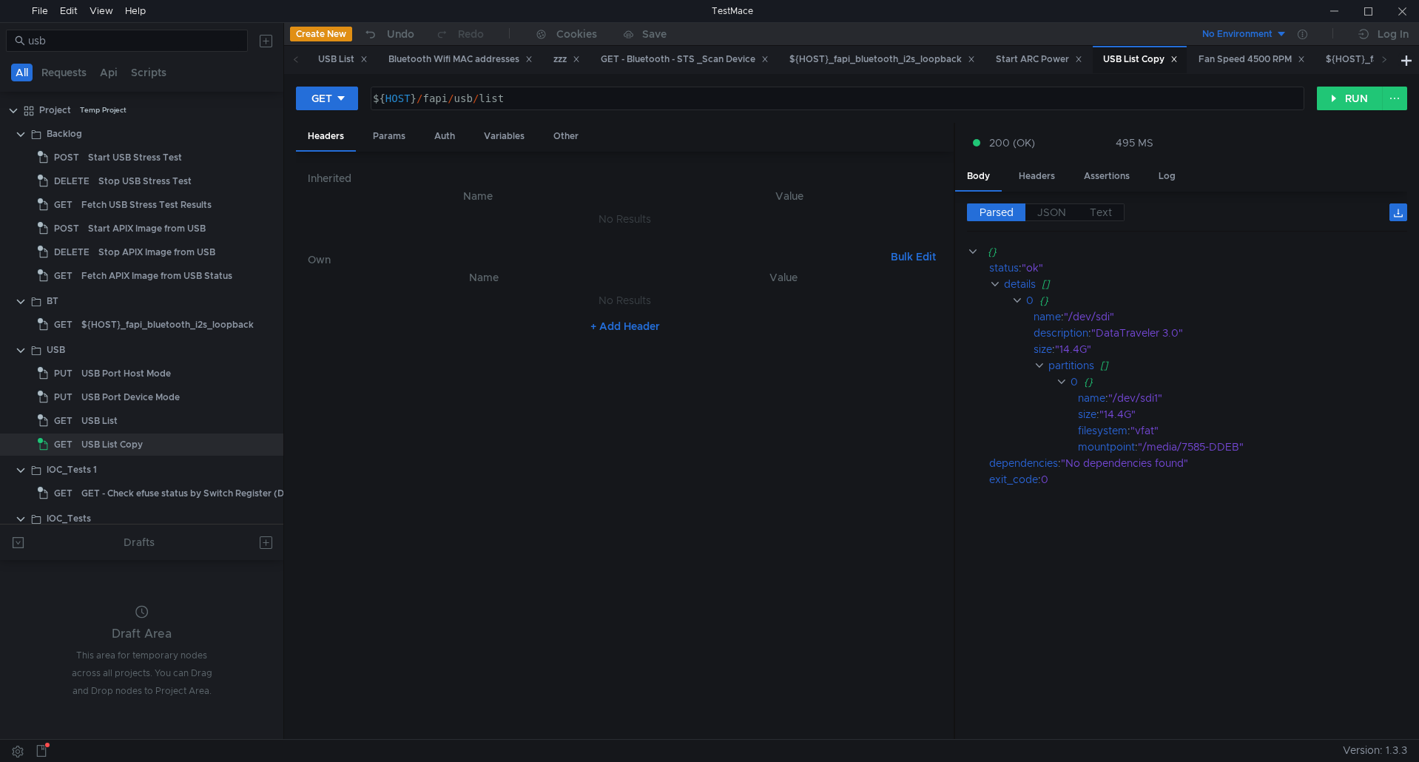
scroll to position [0, 9]
